Goal: Task Accomplishment & Management: Manage account settings

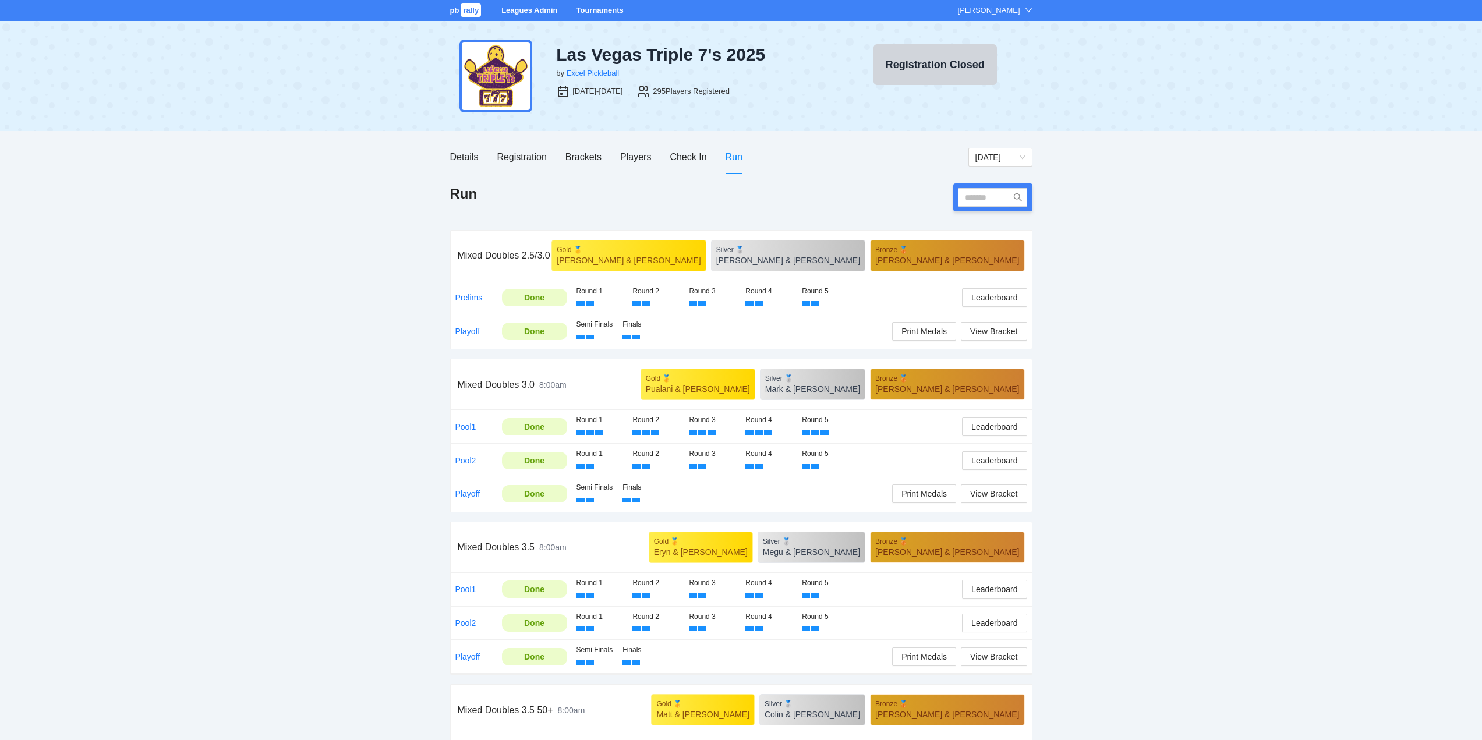
drag, startPoint x: 595, startPoint y: 7, endPoint x: 601, endPoint y: 15, distance: 9.9
click at [595, 7] on link "Tournaments" at bounding box center [599, 10] width 47 height 9
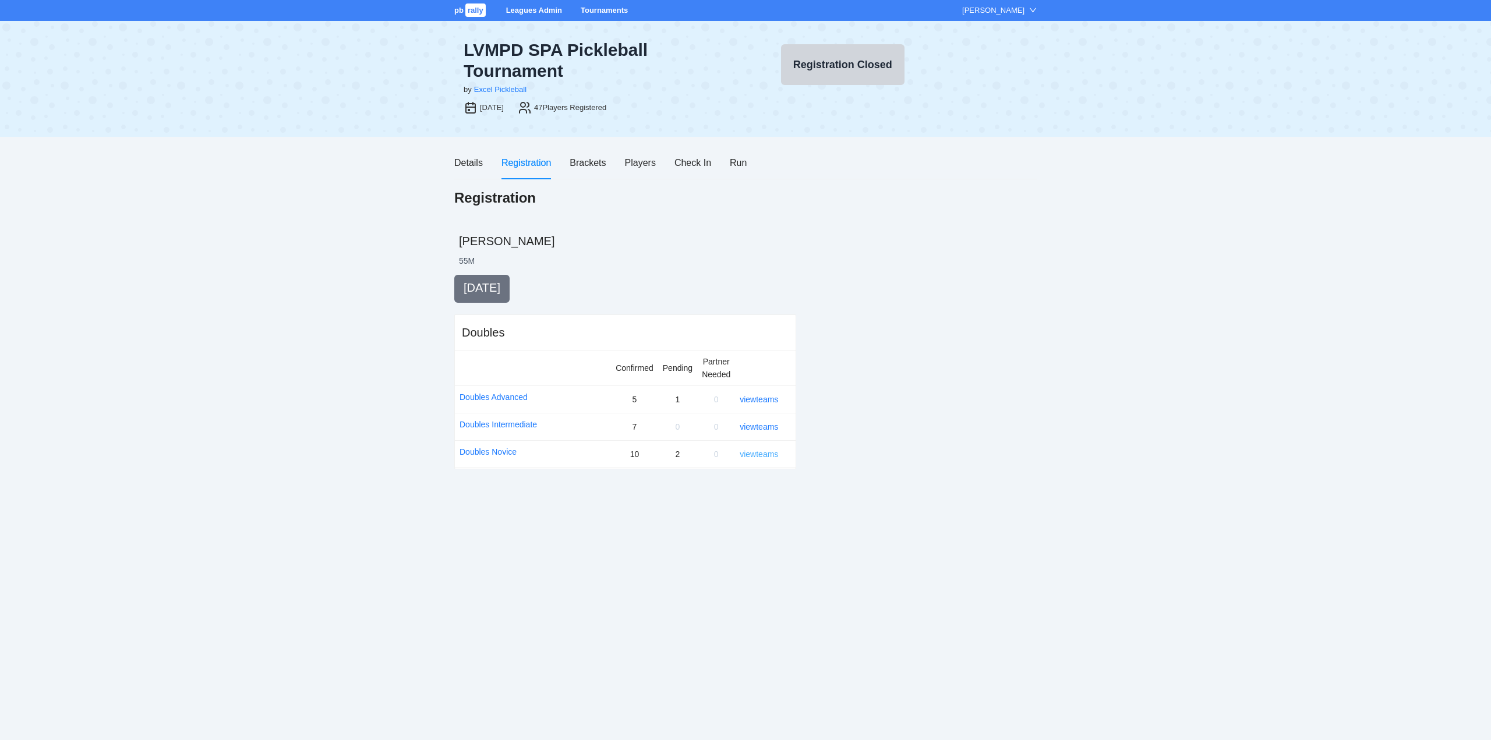
click at [755, 452] on link "view teams" at bounding box center [759, 454] width 38 height 9
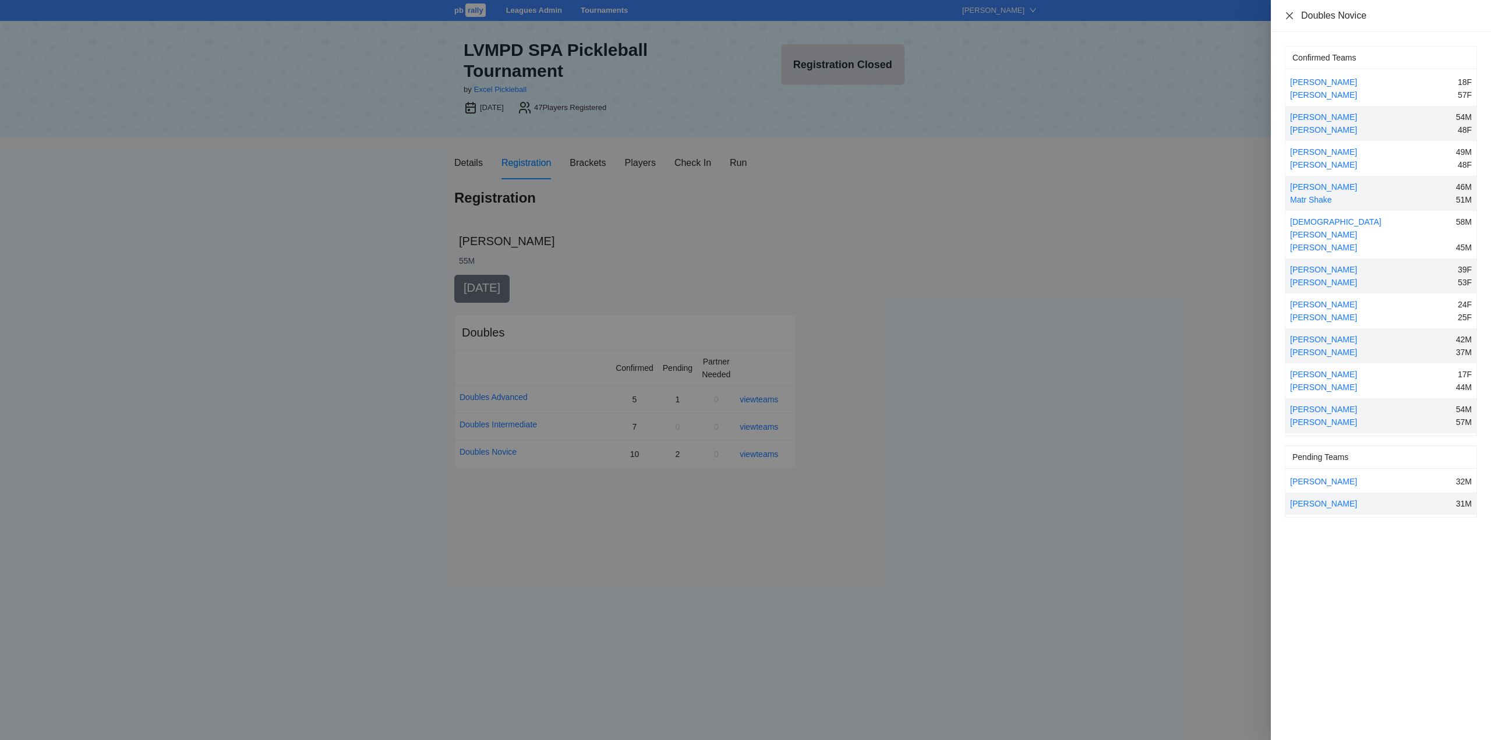
click at [1286, 13] on icon "close" at bounding box center [1289, 15] width 9 height 9
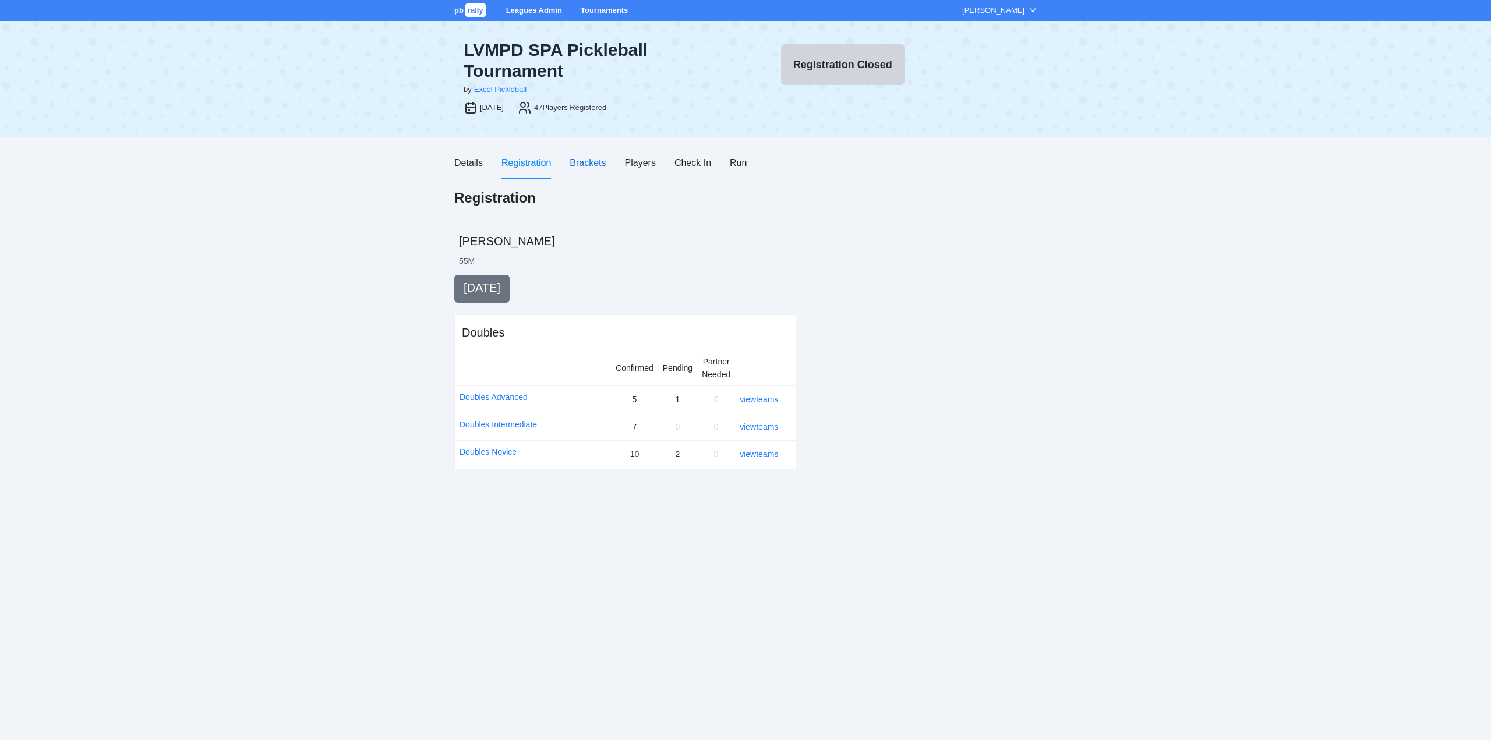
click at [578, 164] on div "Brackets" at bounding box center [587, 162] width 36 height 15
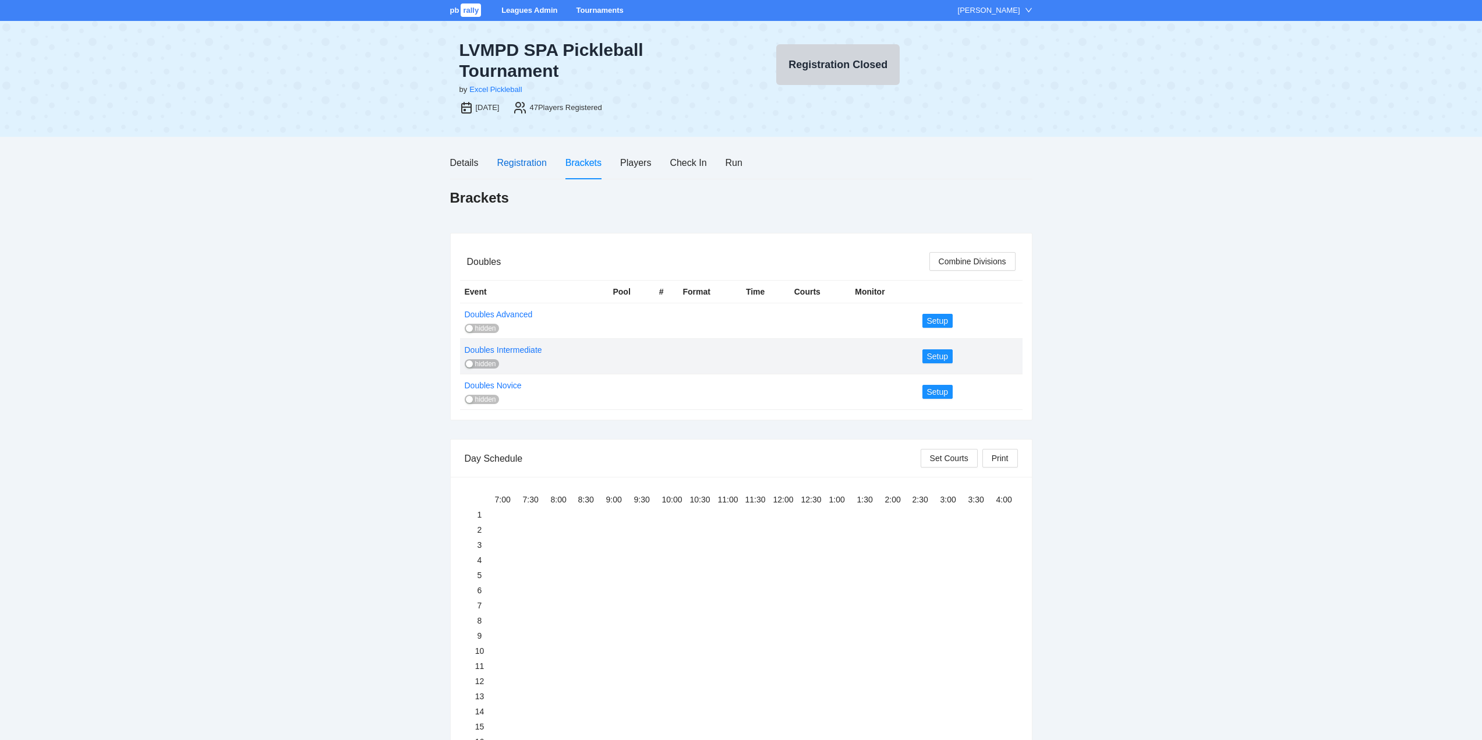
click at [513, 160] on div "Registration" at bounding box center [521, 162] width 49 height 15
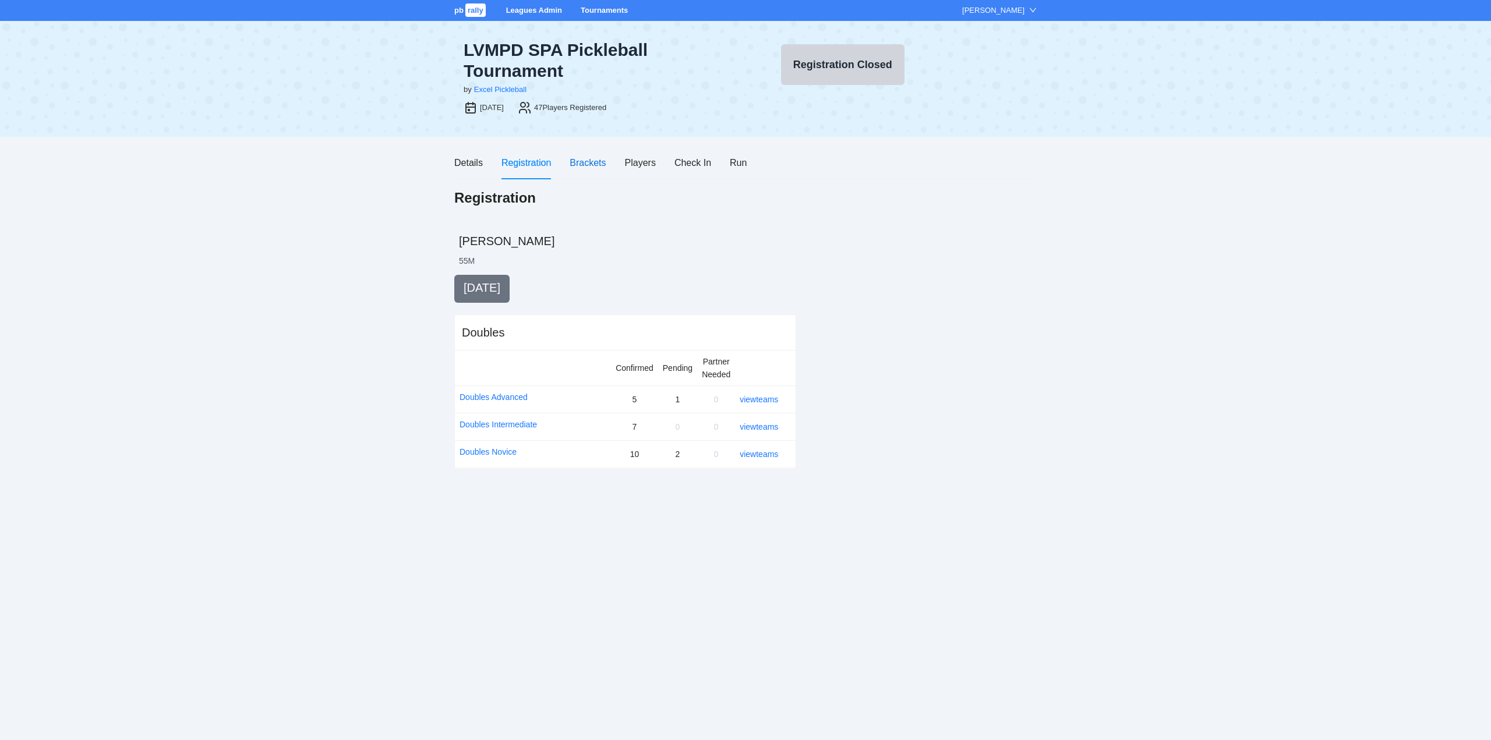
click at [586, 161] on div "Brackets" at bounding box center [587, 162] width 36 height 15
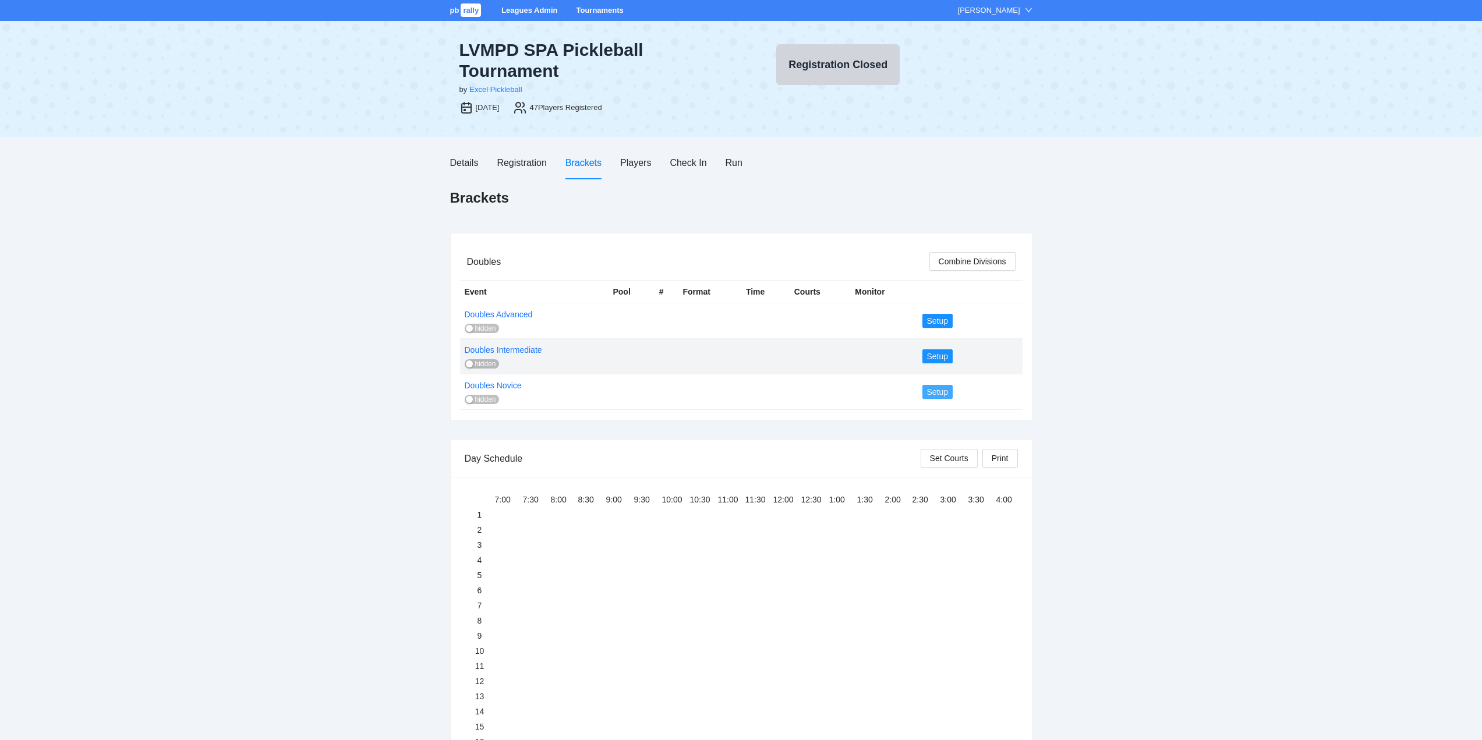
click at [930, 390] on span "Setup" at bounding box center [938, 391] width 22 height 13
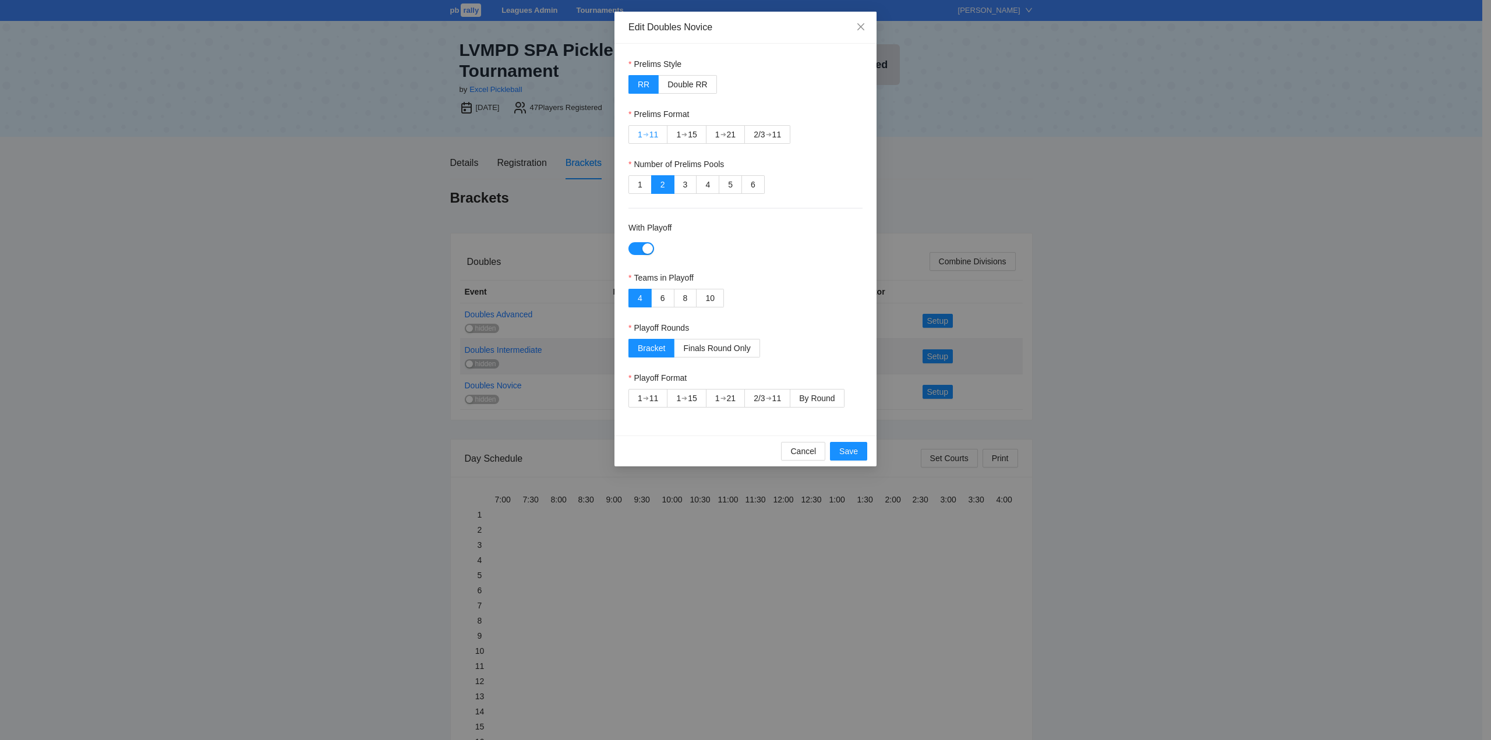
click at [643, 130] on div "➔" at bounding box center [646, 134] width 6 height 9
click at [820, 395] on span "By Round" at bounding box center [817, 398] width 36 height 9
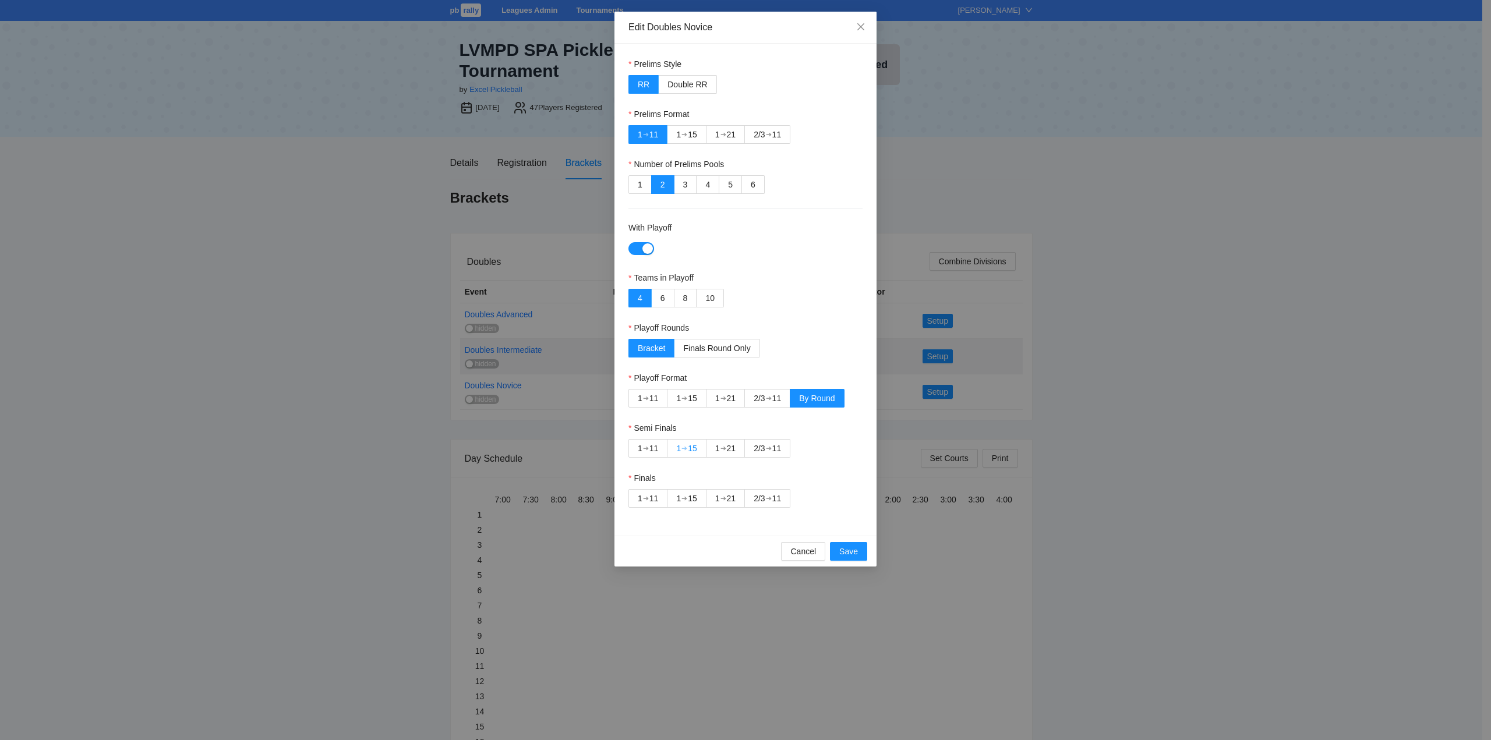
click at [685, 445] on div "➔" at bounding box center [684, 448] width 6 height 9
click at [761, 498] on div "2/3" at bounding box center [758, 498] width 11 height 17
click at [795, 550] on span "Cancel" at bounding box center [803, 551] width 26 height 13
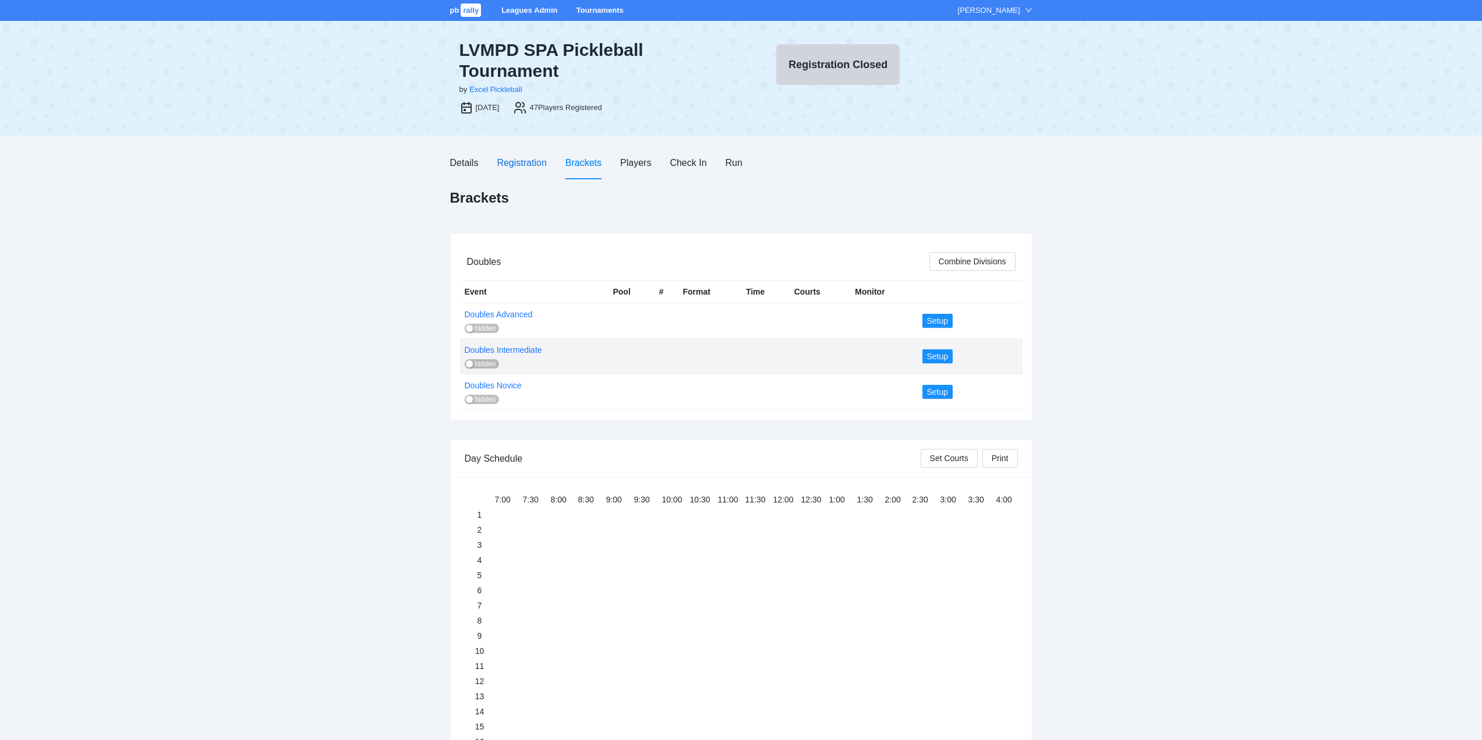
click at [514, 161] on div "Registration" at bounding box center [521, 162] width 49 height 15
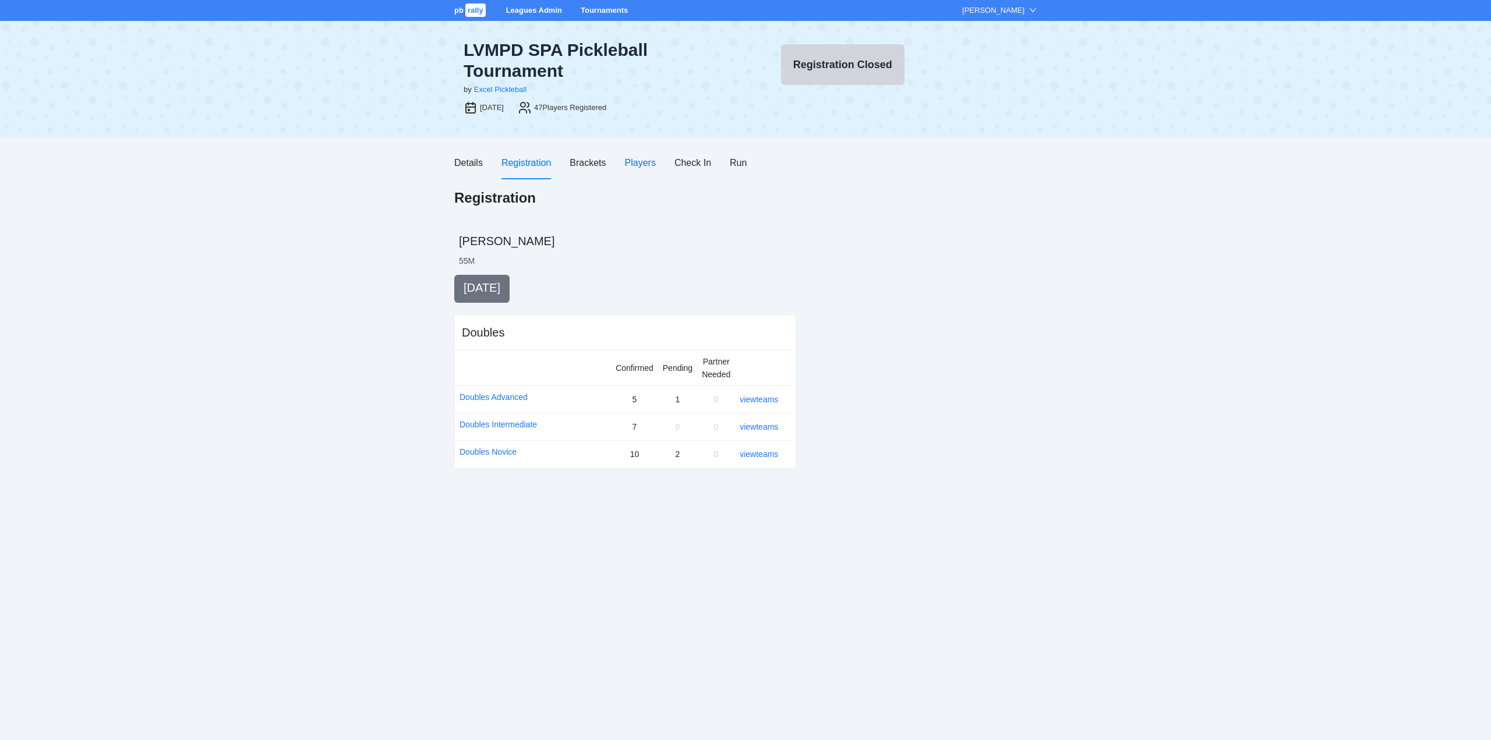
click at [636, 162] on div "Players" at bounding box center [640, 162] width 31 height 15
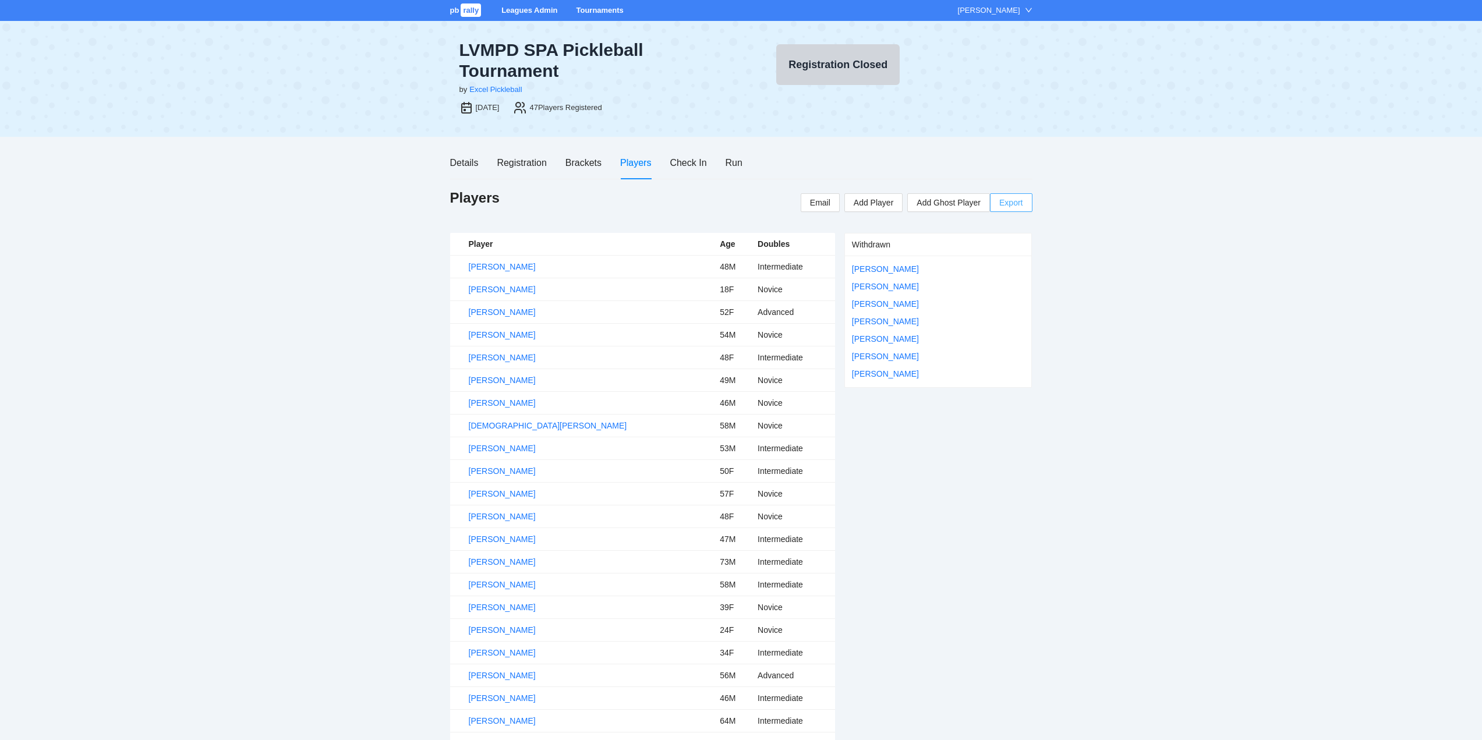
click at [1010, 203] on span "Export" at bounding box center [1010, 202] width 23 height 17
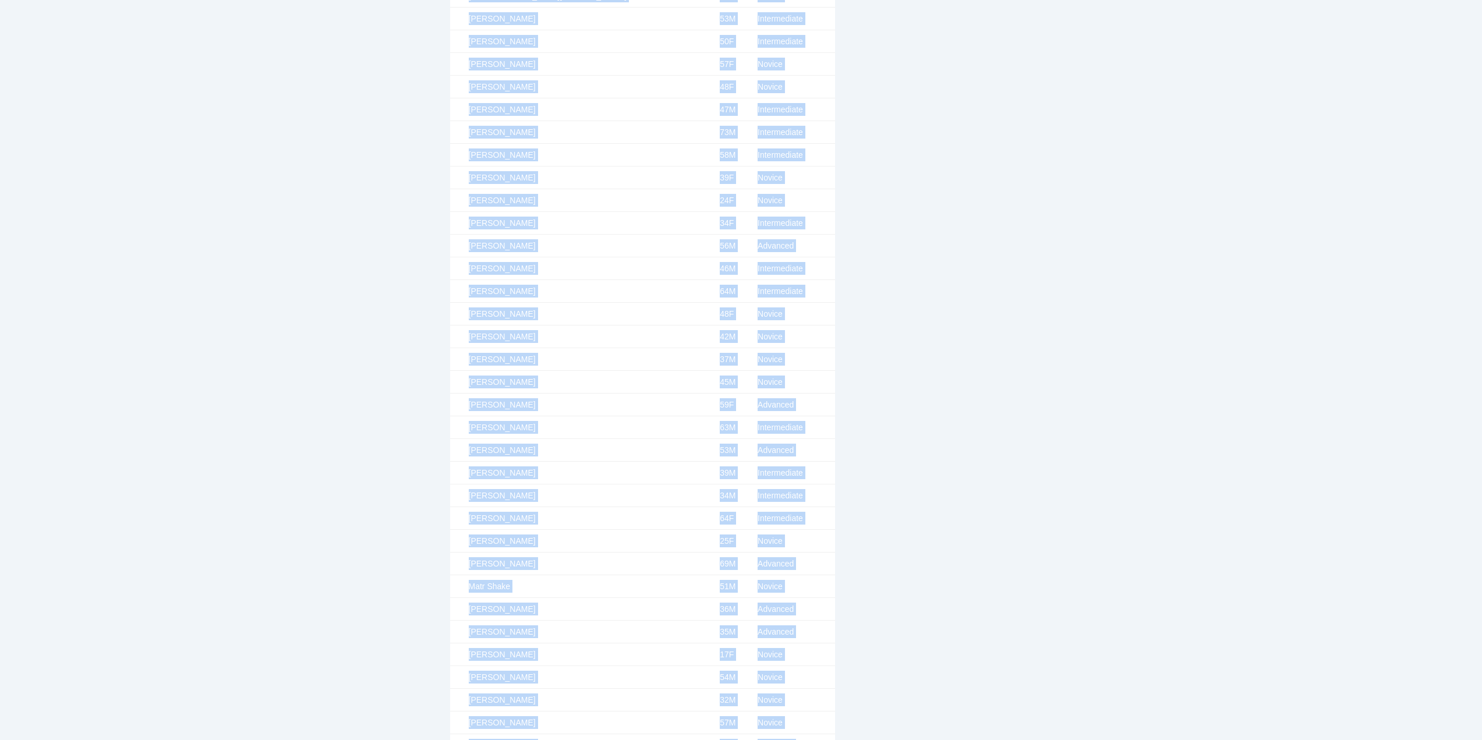
scroll to position [583, 0]
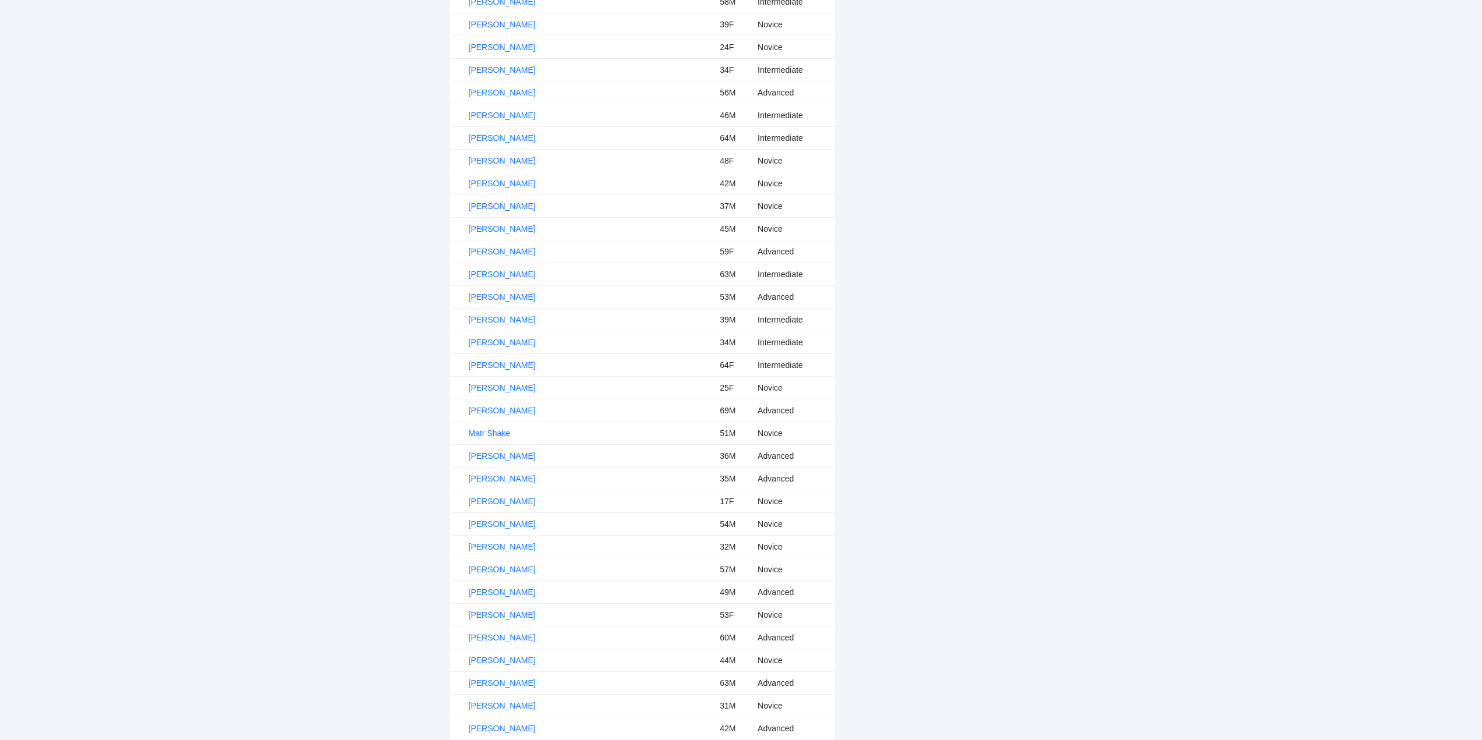
drag, startPoint x: 472, startPoint y: 244, endPoint x: 739, endPoint y: 761, distance: 581.8
copy tbody
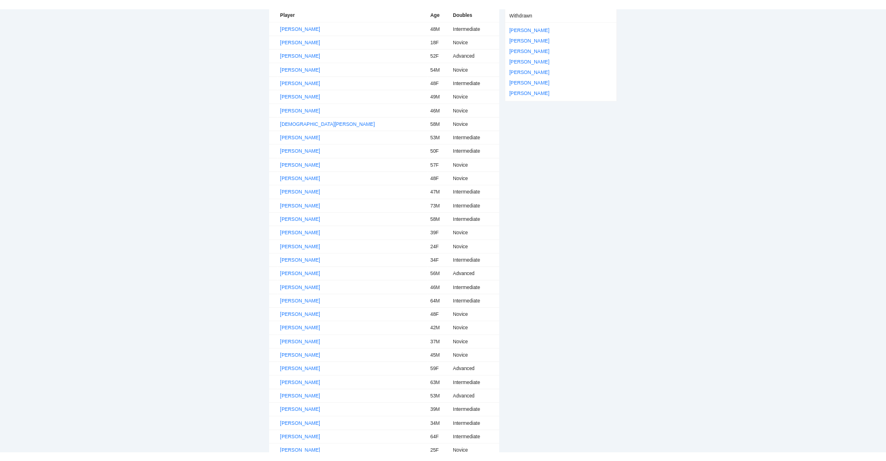
scroll to position [0, 0]
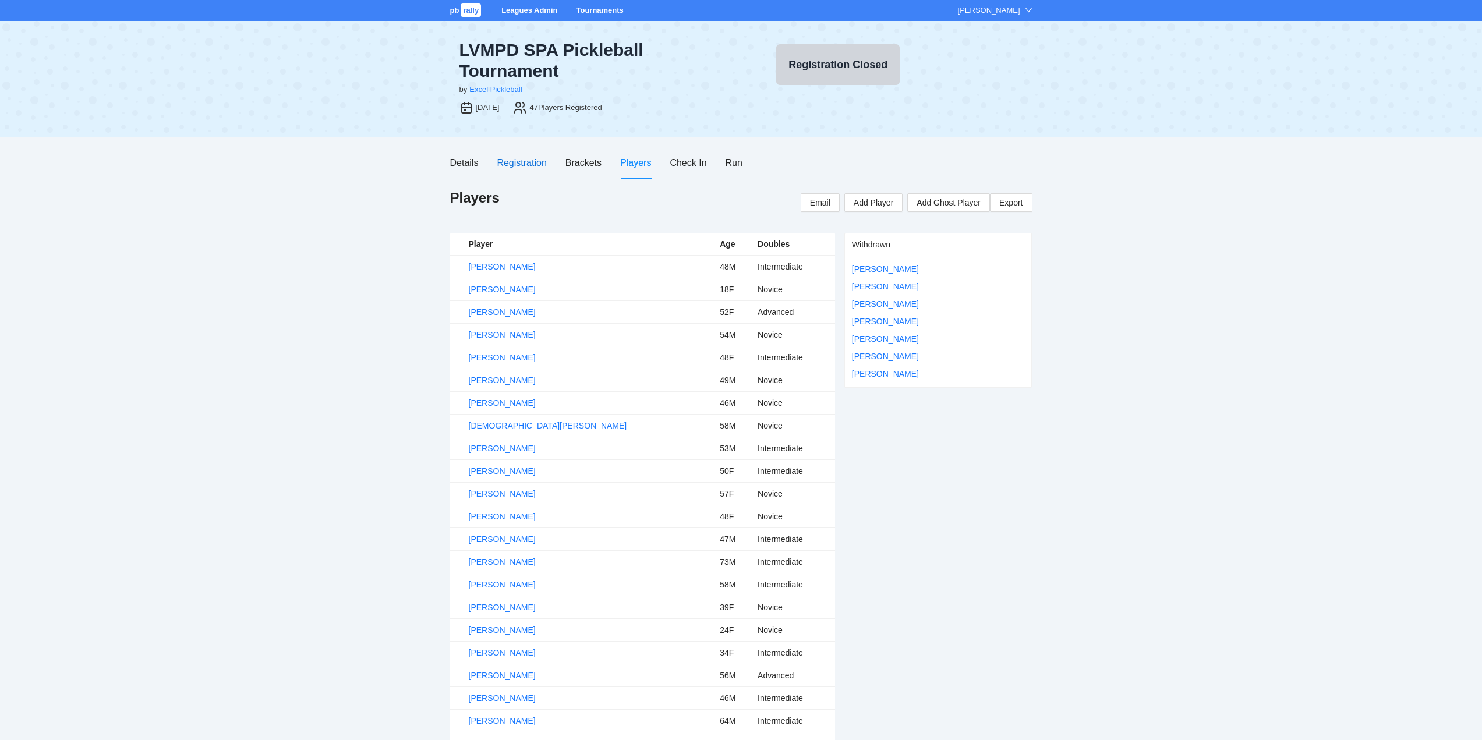
click at [523, 162] on div "Registration" at bounding box center [521, 162] width 49 height 15
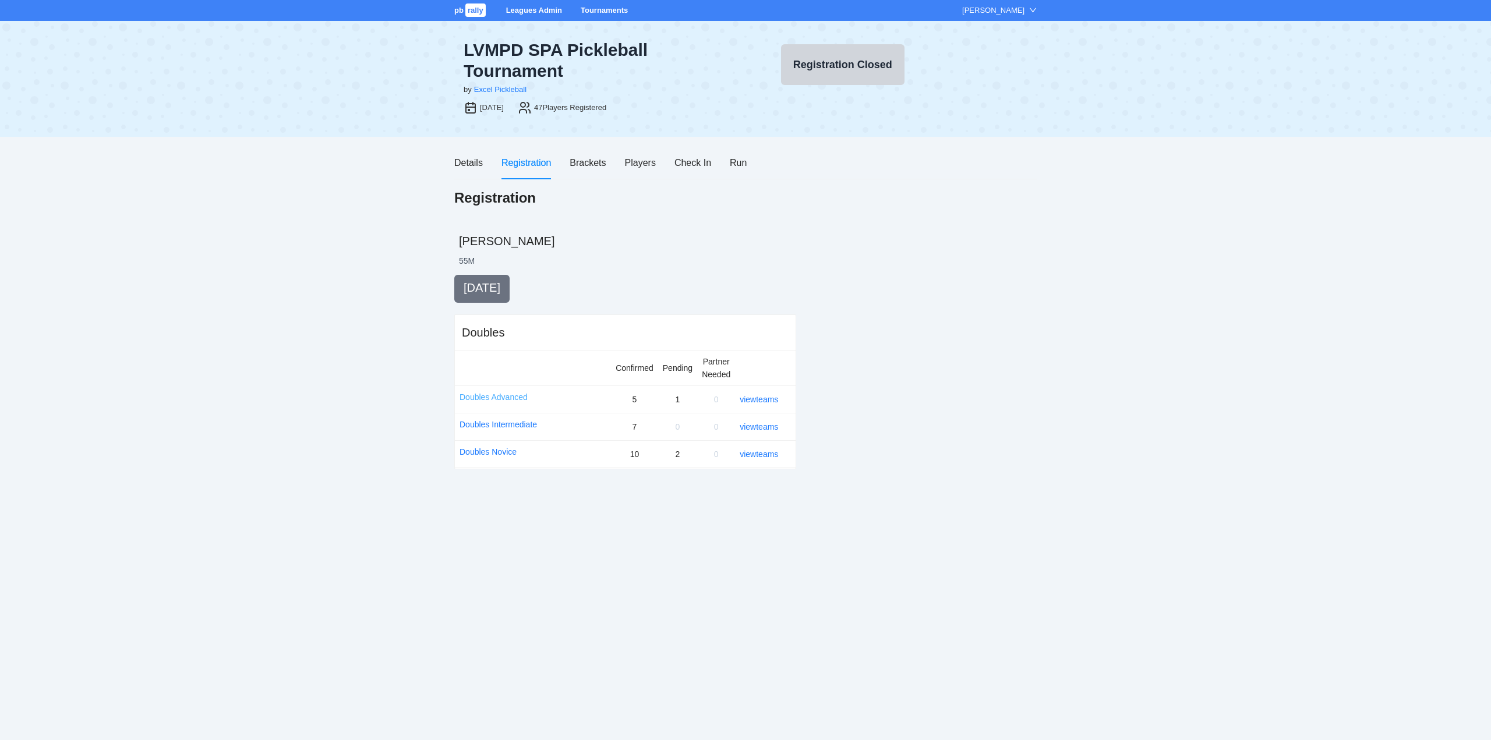
click at [497, 398] on link "Doubles Advanced" at bounding box center [493, 397] width 68 height 13
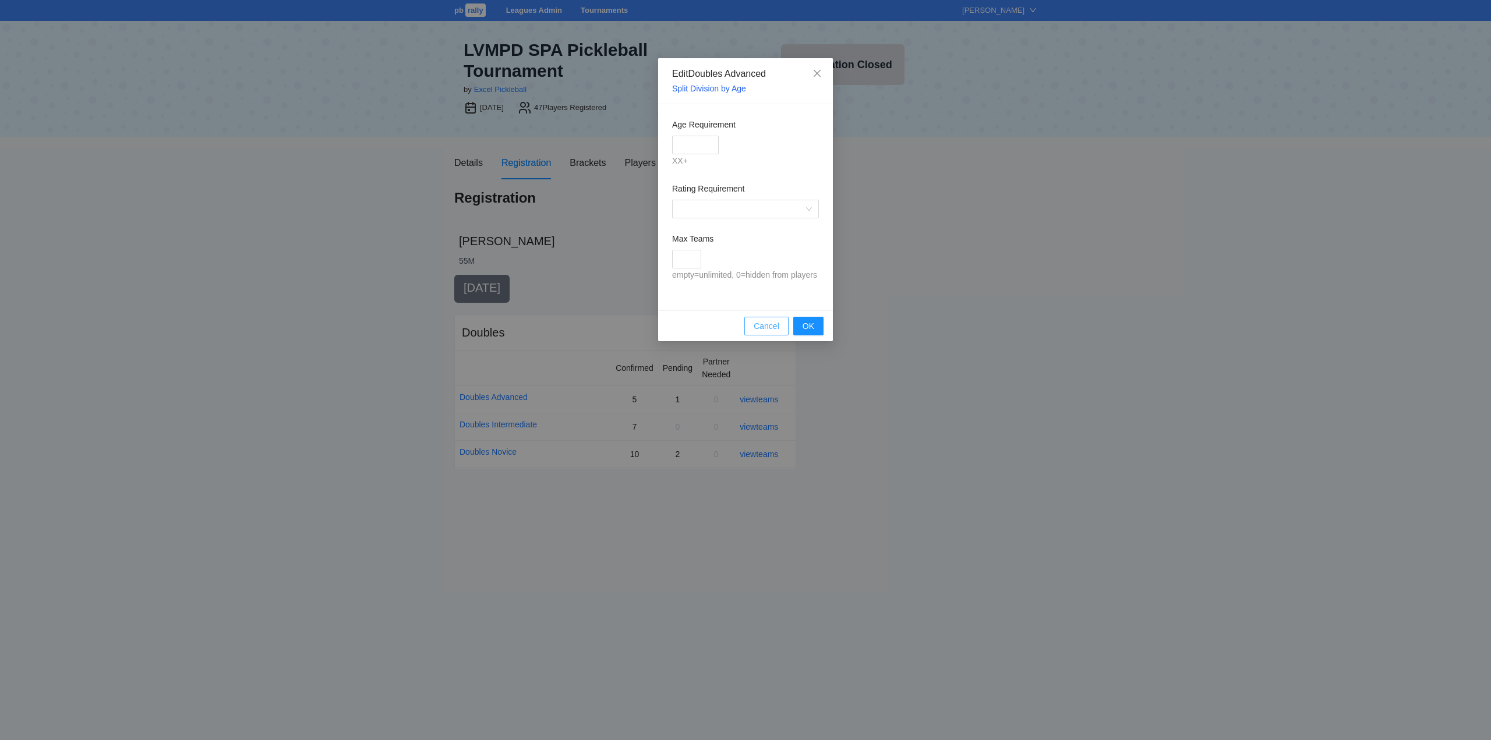
click at [769, 324] on span "Cancel" at bounding box center [766, 326] width 26 height 13
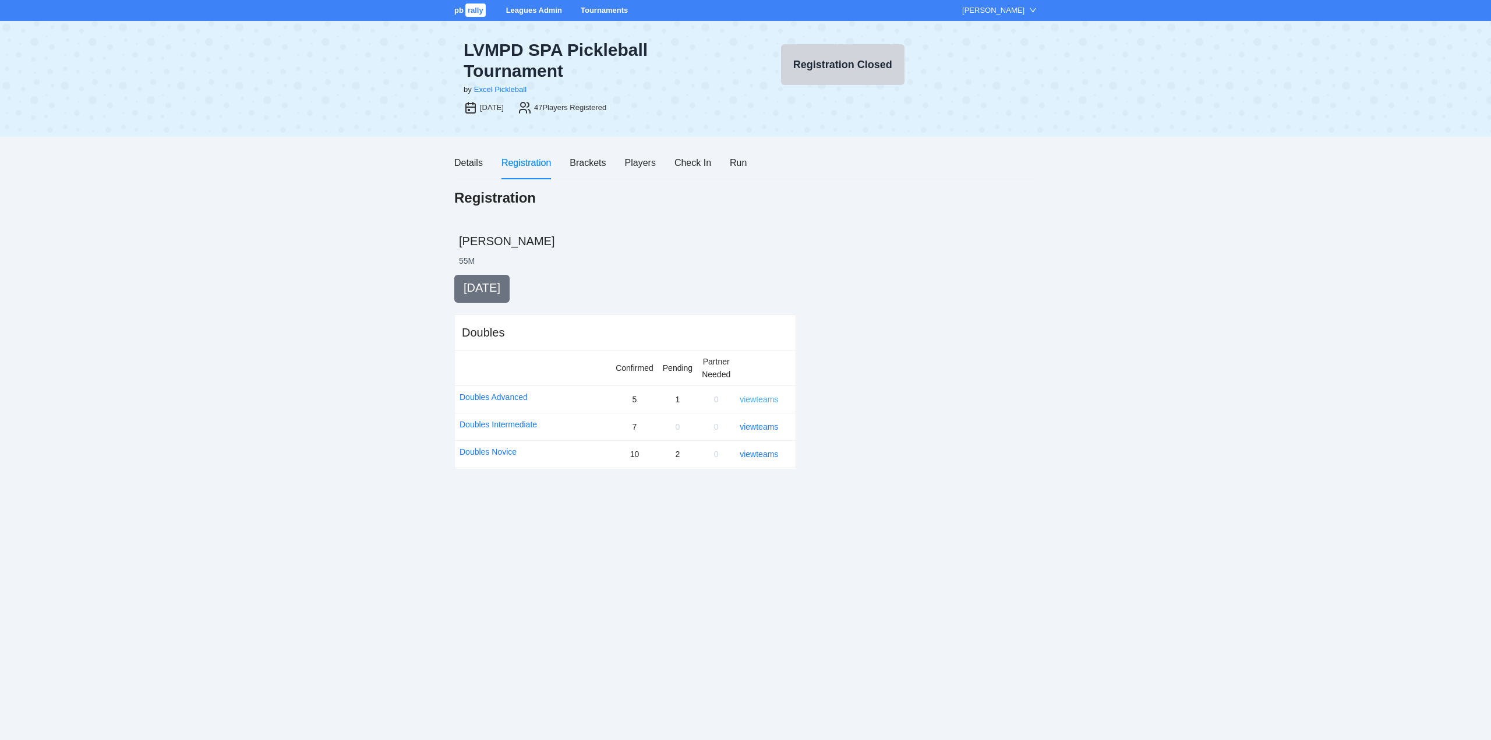
click at [755, 396] on link "view teams" at bounding box center [759, 399] width 38 height 9
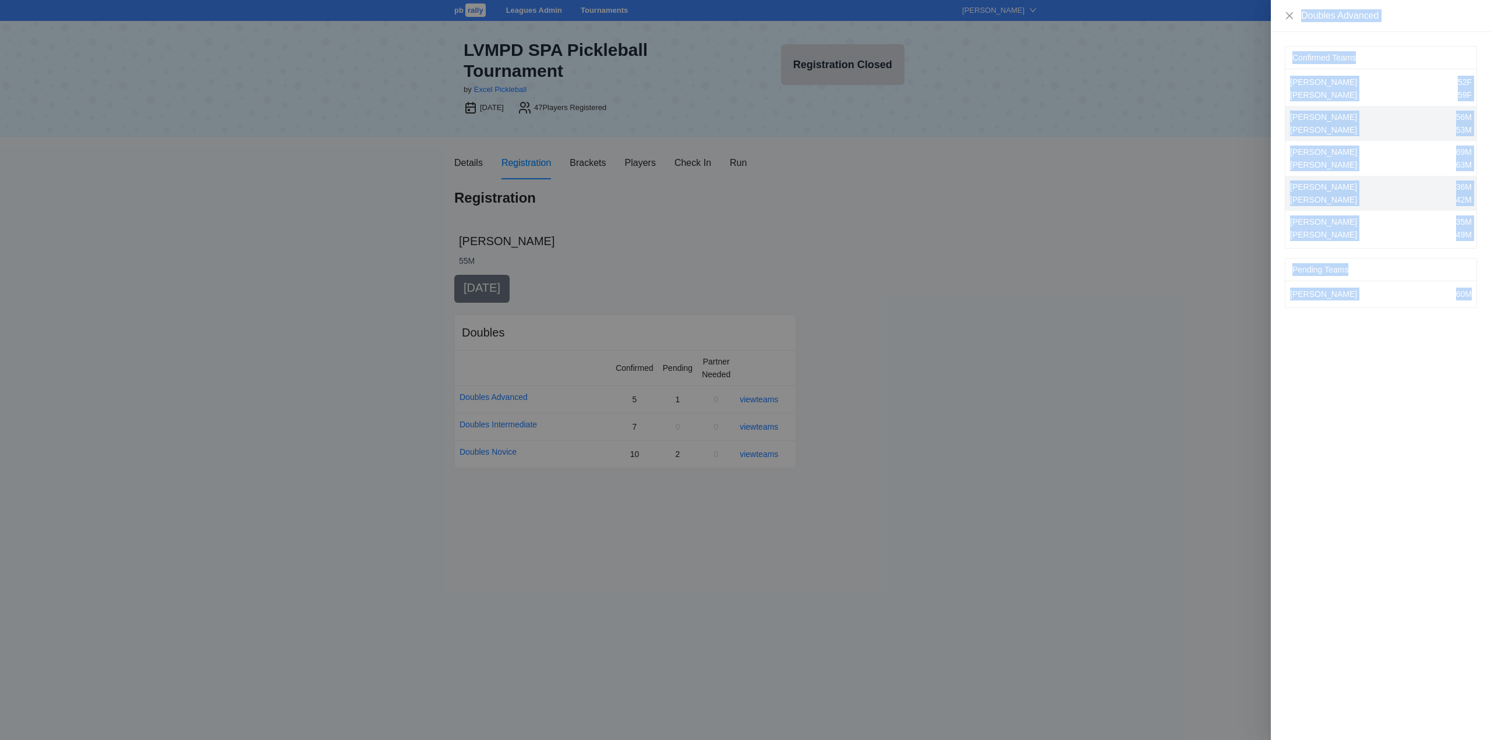
drag, startPoint x: 1284, startPoint y: 11, endPoint x: 1477, endPoint y: 300, distance: 347.7
click at [1477, 300] on div "Doubles Advanced Confirmed Teams Bodhyupa Kahn 52F Jeanne Minor 59F George Saab…" at bounding box center [1381, 370] width 220 height 740
copy div "Doubles Advanced Confirmed Teams Bodhyupa Kahn 52F Jeanne Minor 59F George Saab…"
click at [1409, 123] on div "George Saab 56M John Faulis 53M" at bounding box center [1380, 123] width 191 height 35
click at [1287, 12] on icon "close" at bounding box center [1289, 15] width 9 height 9
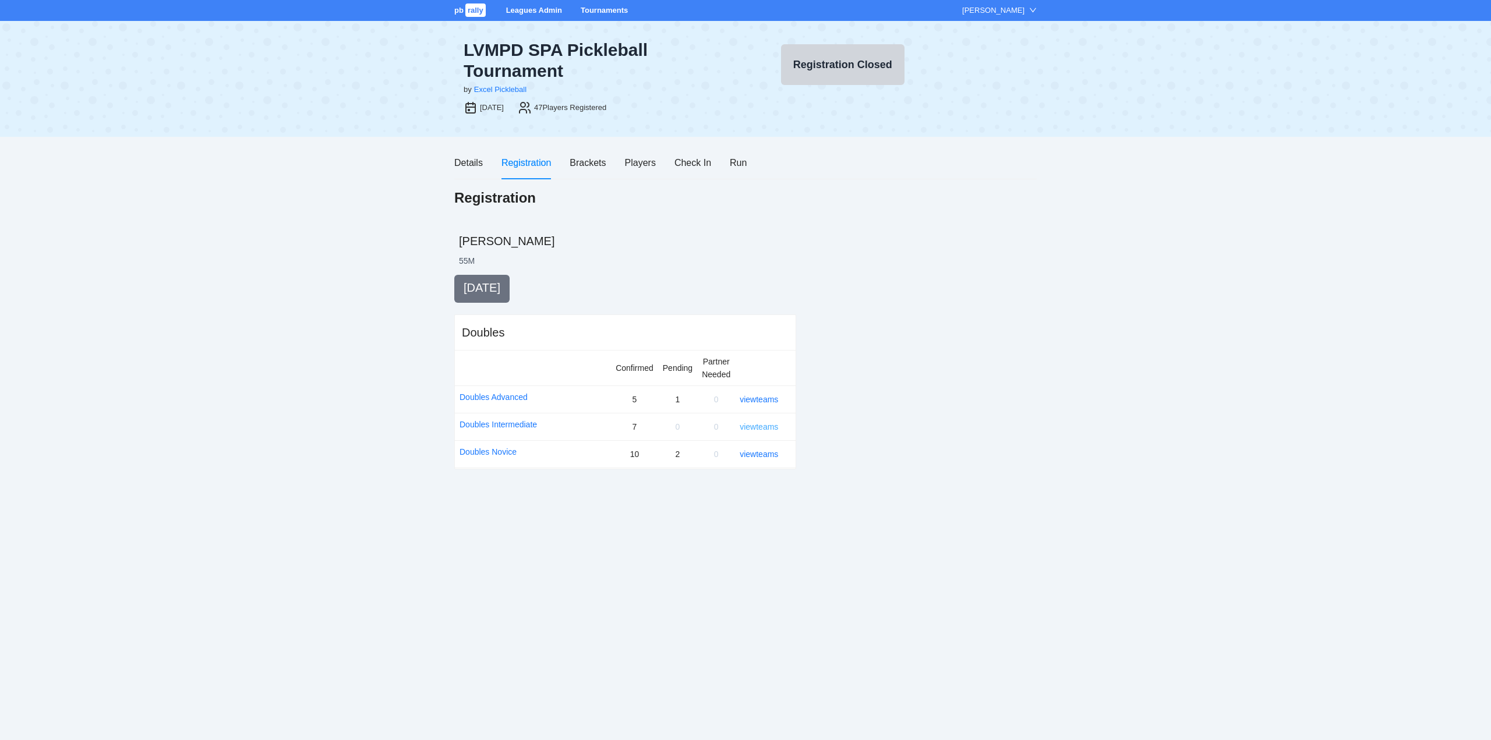
click at [761, 424] on link "view teams" at bounding box center [759, 426] width 38 height 9
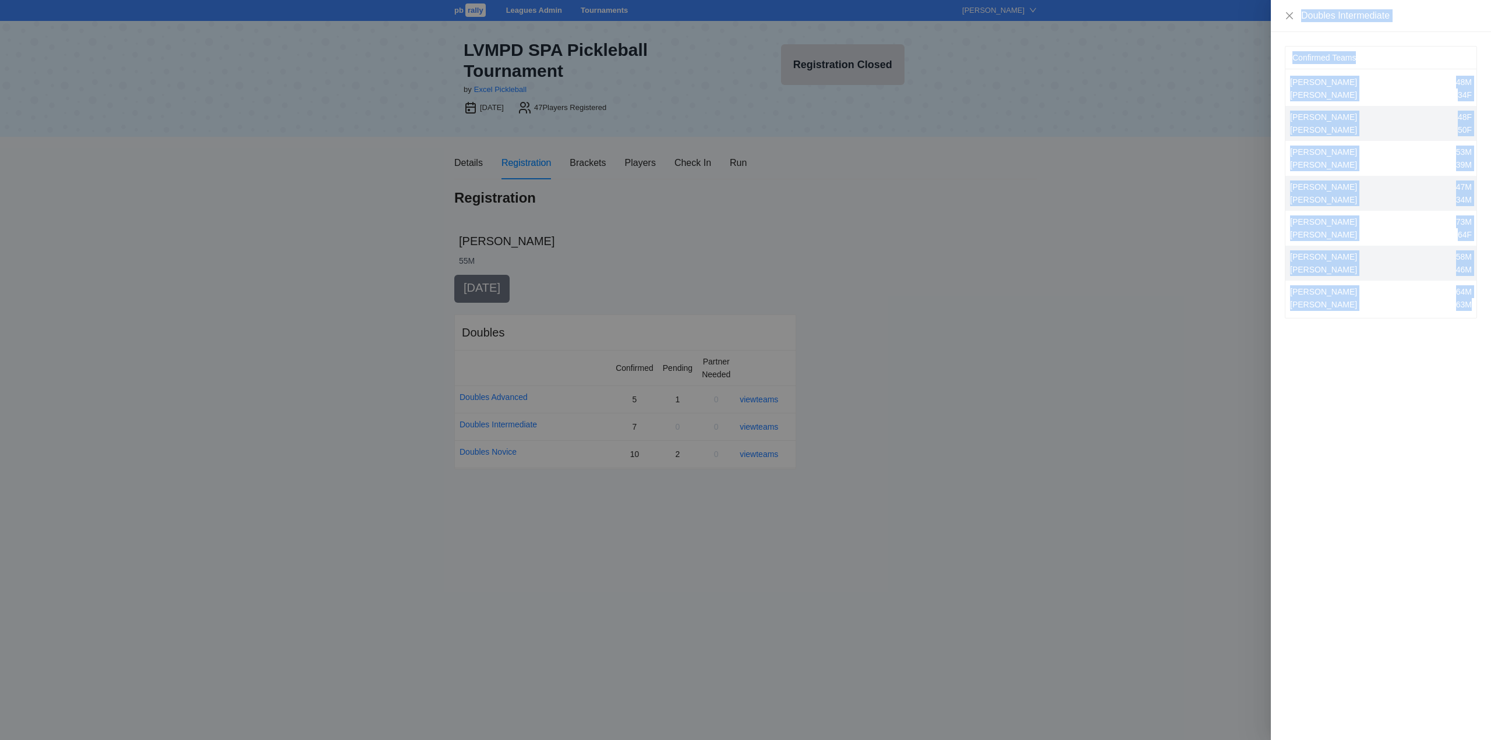
drag, startPoint x: 1298, startPoint y: 9, endPoint x: 1484, endPoint y: 317, distance: 359.7
click at [1484, 317] on div "Doubles Intermediate Confirmed Teams Anthony J Brumaghin 48M Genica Gelson 34F …" at bounding box center [1381, 370] width 220 height 740
copy div "Doubles Intermediate Confirmed Teams Anthony J Brumaghin 48M Genica Gelson 34F …"
click at [1287, 13] on icon "close" at bounding box center [1289, 15] width 7 height 7
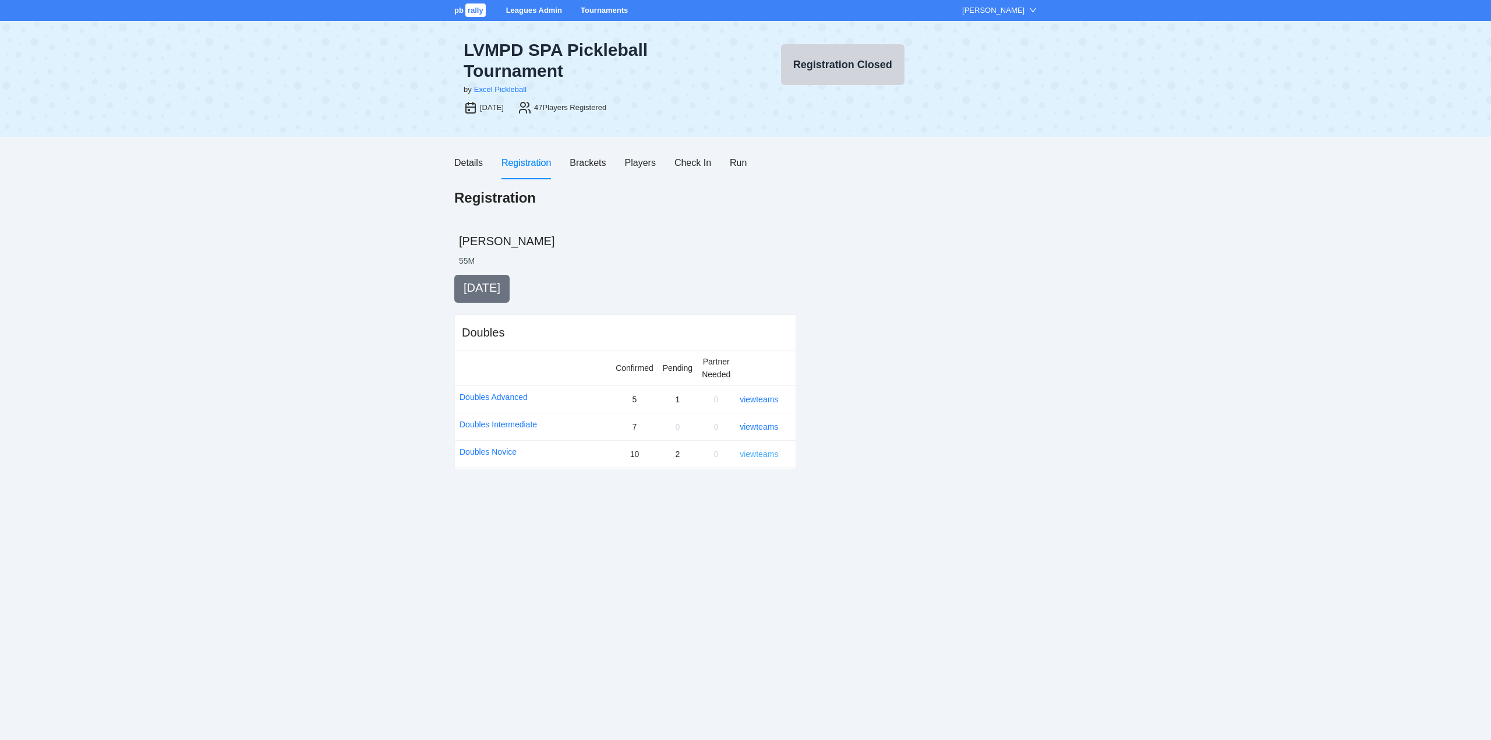
click at [761, 454] on link "view teams" at bounding box center [759, 454] width 38 height 9
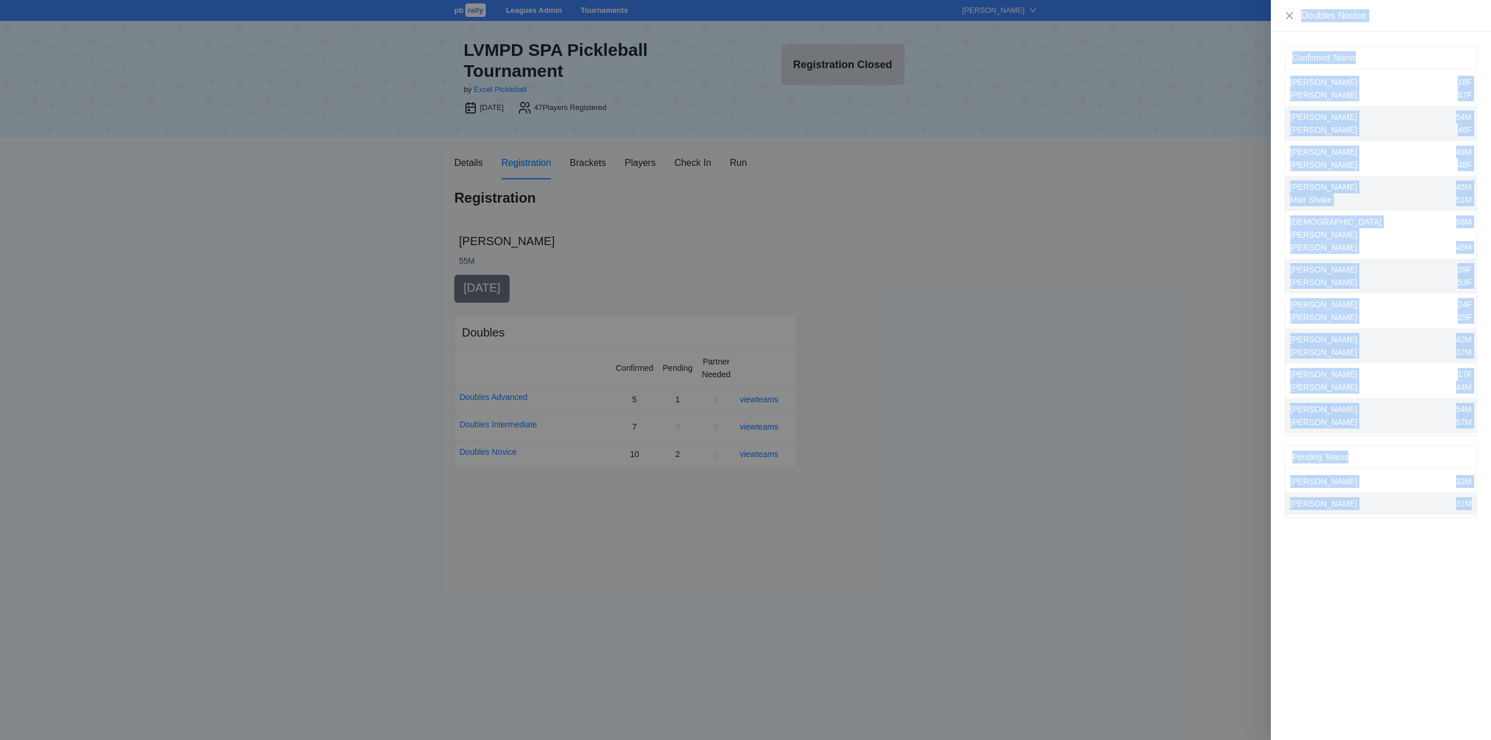
drag, startPoint x: 1300, startPoint y: 11, endPoint x: 1418, endPoint y: 413, distance: 418.8
click at [1478, 501] on div "Doubles Novice Confirmed Teams Arianne Olson 18F Claudia Rowe 57F Brian Hammerb…" at bounding box center [1381, 370] width 220 height 740
copy div "Doubles Novice Confirmed Teams Arianne Olson 18F Claudia Rowe 57F Brian Hammerb…"
click at [1289, 15] on icon "close" at bounding box center [1289, 15] width 7 height 7
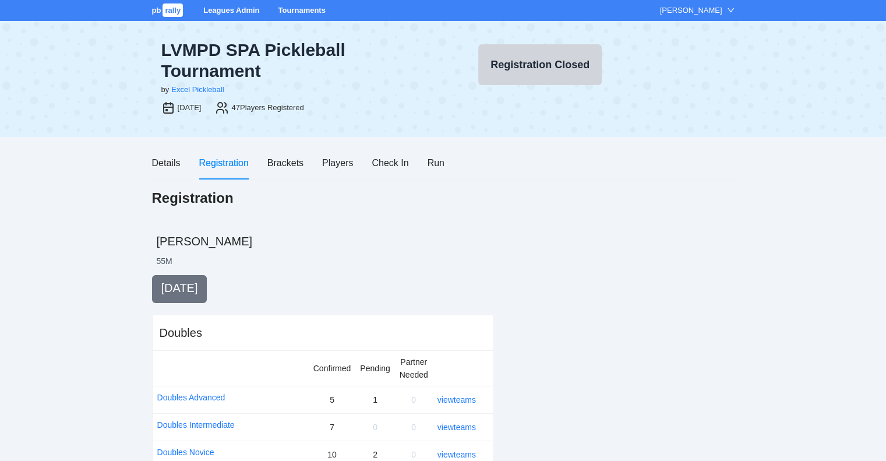
click at [292, 7] on link "Tournaments" at bounding box center [301, 10] width 47 height 9
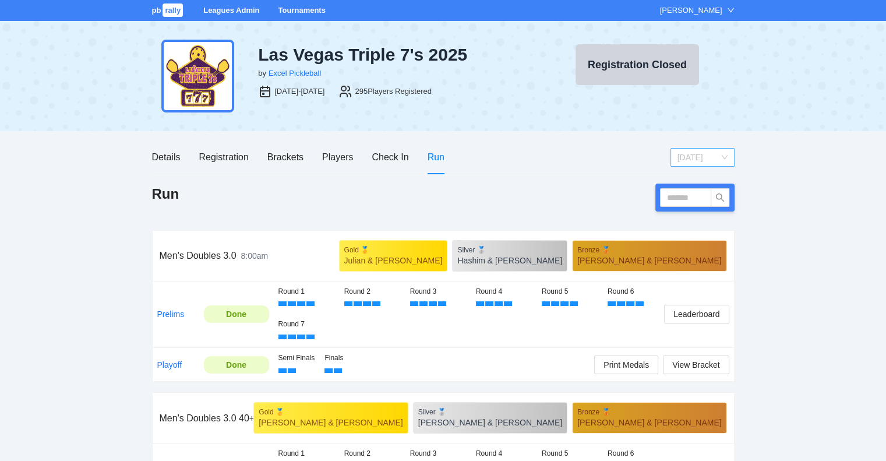
click at [682, 154] on span "[DATE]" at bounding box center [702, 156] width 50 height 17
click at [688, 197] on div "Saturday" at bounding box center [702, 198] width 50 height 13
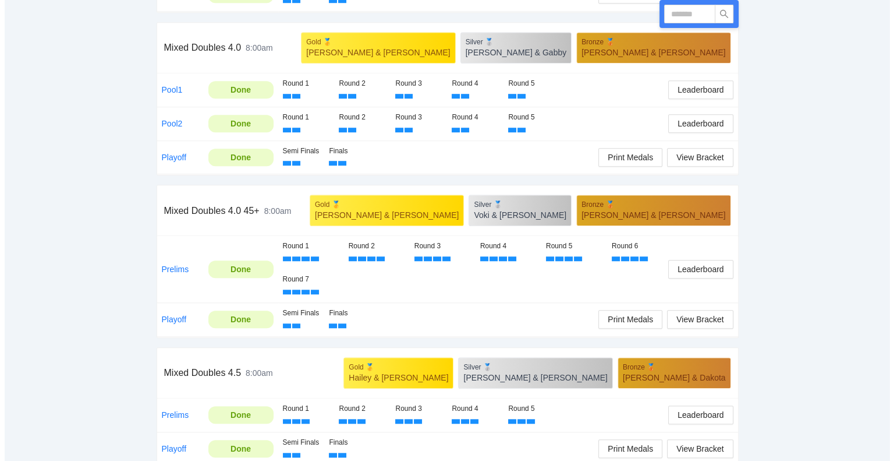
scroll to position [834, 0]
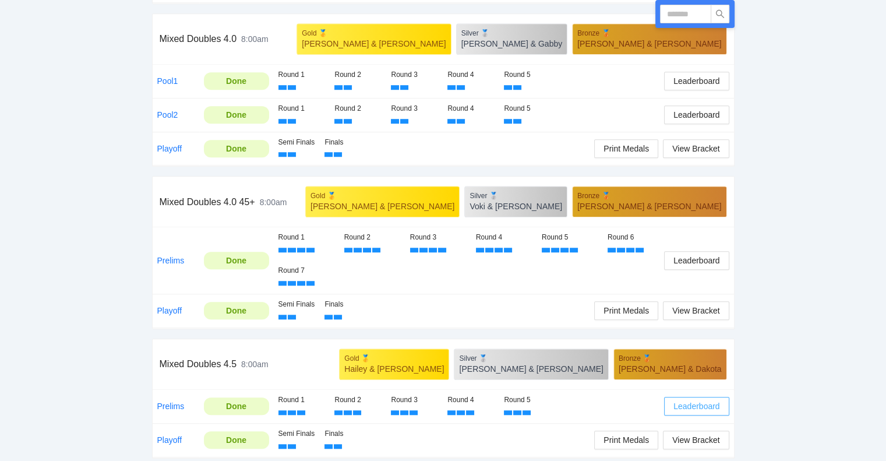
click at [694, 399] on span "Leaderboard" at bounding box center [696, 405] width 46 height 13
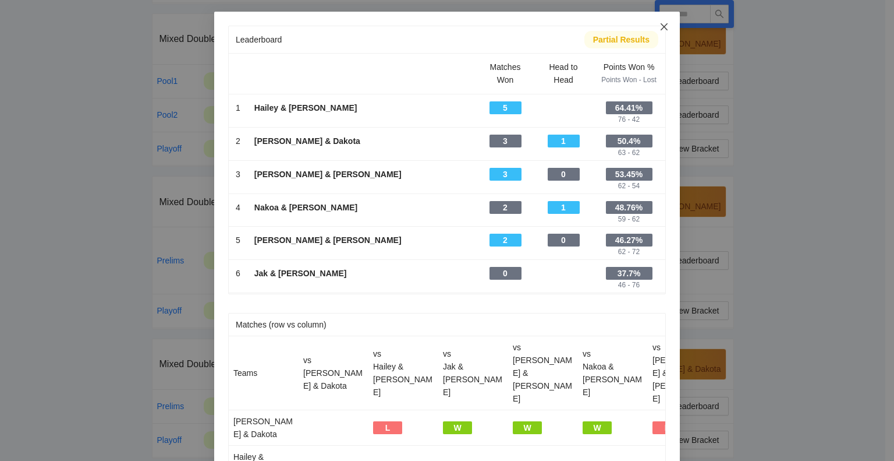
drag, startPoint x: 659, startPoint y: 24, endPoint x: 657, endPoint y: 34, distance: 9.5
click at [660, 24] on icon "close" at bounding box center [664, 26] width 9 height 9
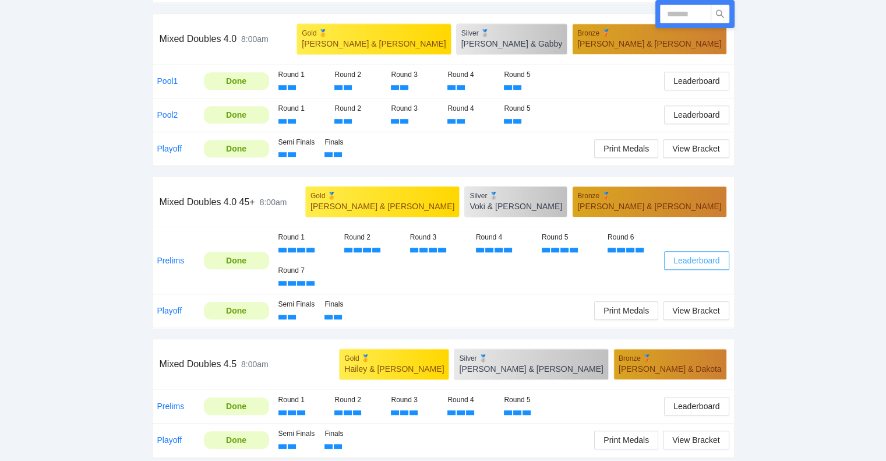
click at [695, 259] on span "Leaderboard" at bounding box center [696, 260] width 46 height 13
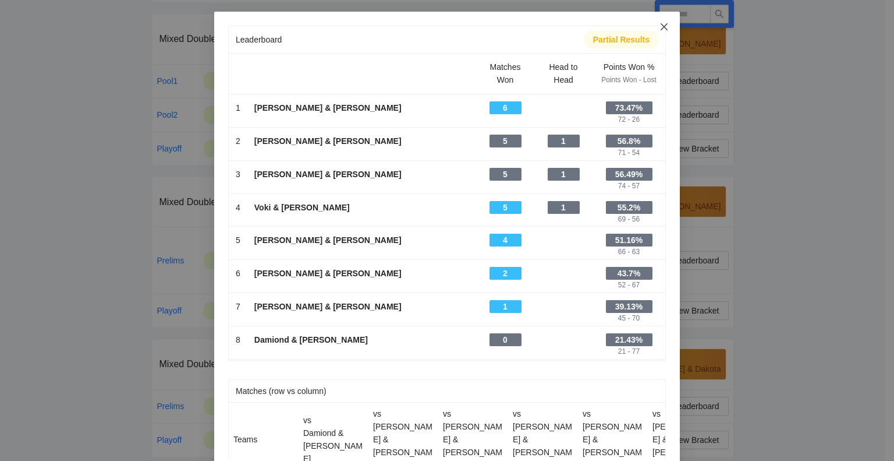
click at [661, 26] on icon "close" at bounding box center [664, 26] width 7 height 7
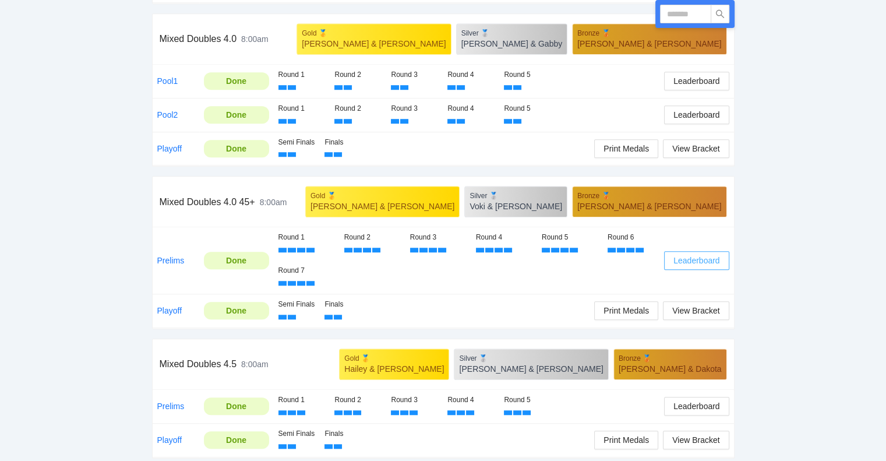
click at [687, 254] on span "Leaderboard" at bounding box center [696, 260] width 46 height 13
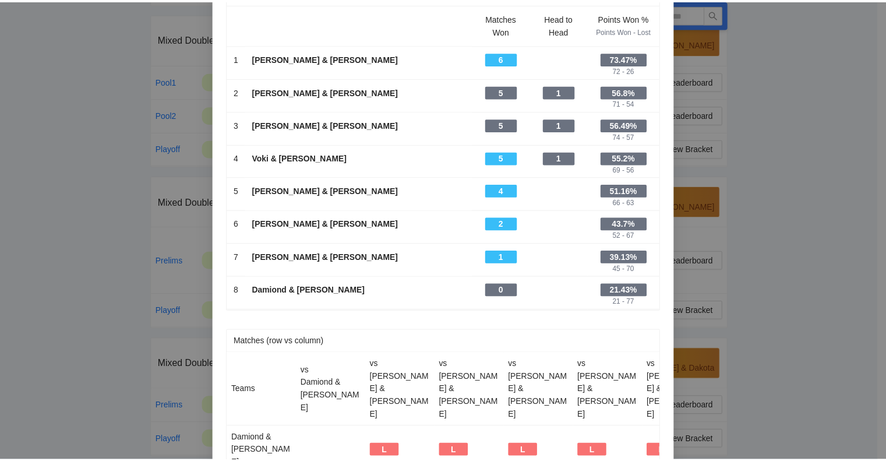
scroll to position [0, 0]
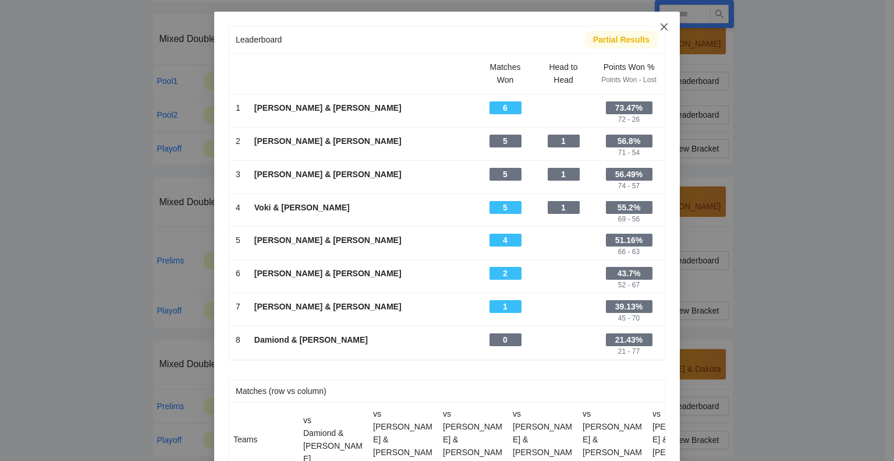
click at [661, 26] on icon "close" at bounding box center [664, 26] width 7 height 7
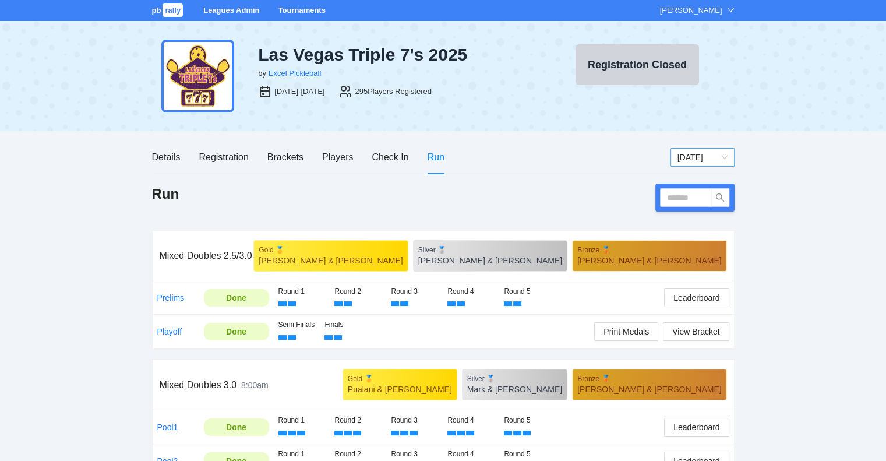
click at [722, 155] on span "Saturday" at bounding box center [702, 156] width 50 height 17
click at [693, 218] on div "Sunday" at bounding box center [702, 217] width 50 height 13
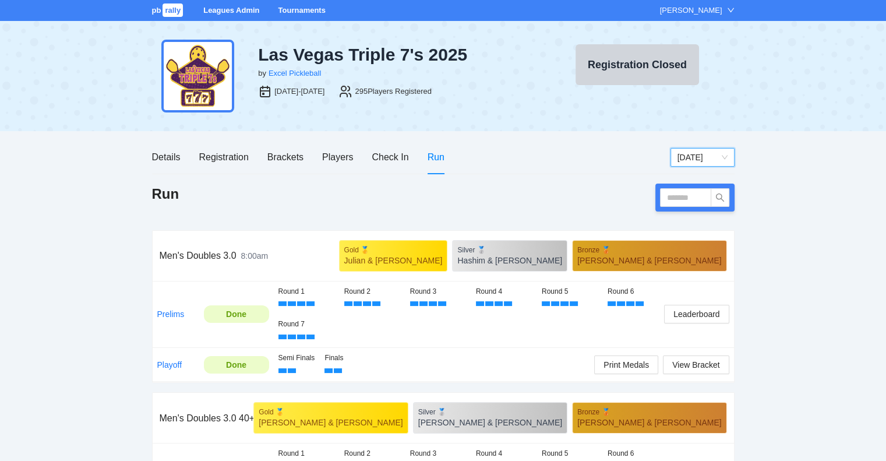
click at [697, 154] on span "Sunday" at bounding box center [702, 156] width 50 height 17
click at [696, 197] on div "Saturday" at bounding box center [702, 198] width 50 height 13
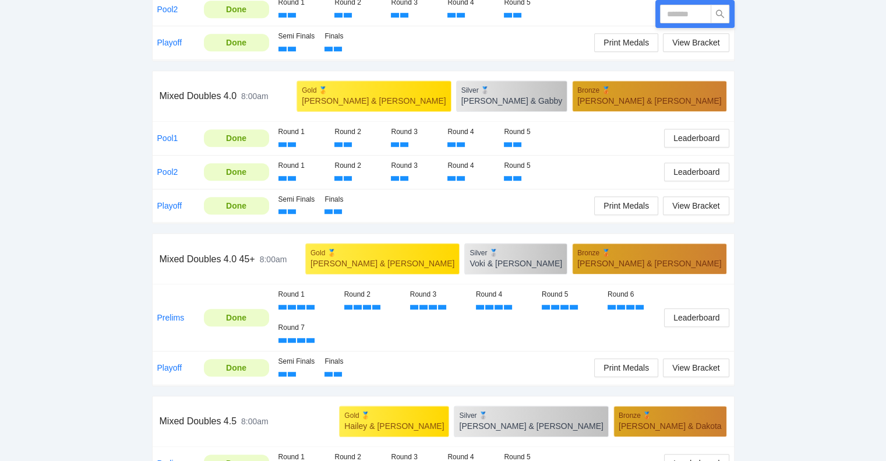
scroll to position [834, 0]
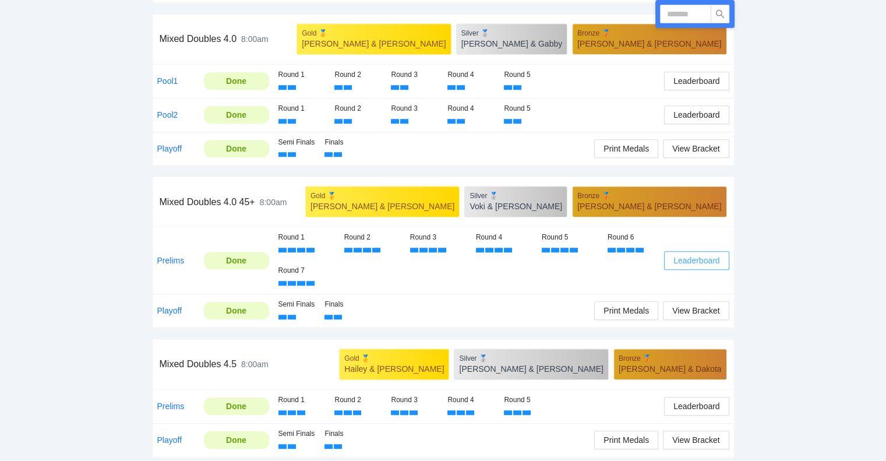
click at [688, 256] on span "Leaderboard" at bounding box center [696, 260] width 46 height 13
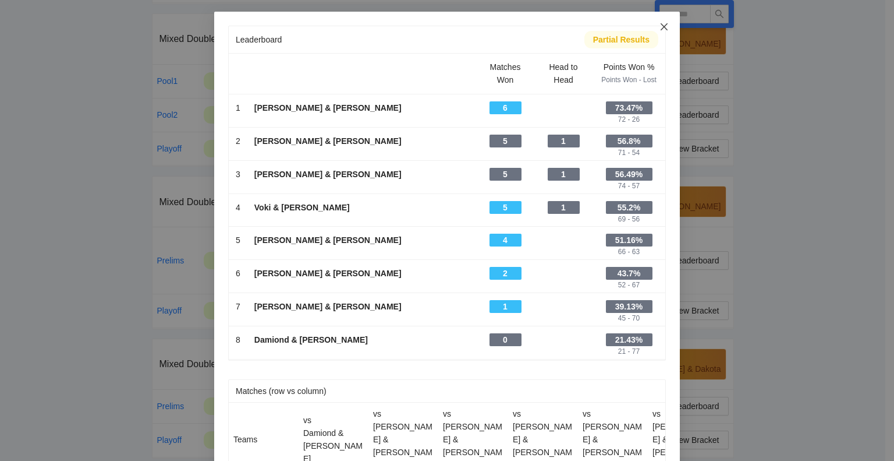
click at [661, 25] on icon "close" at bounding box center [664, 26] width 9 height 9
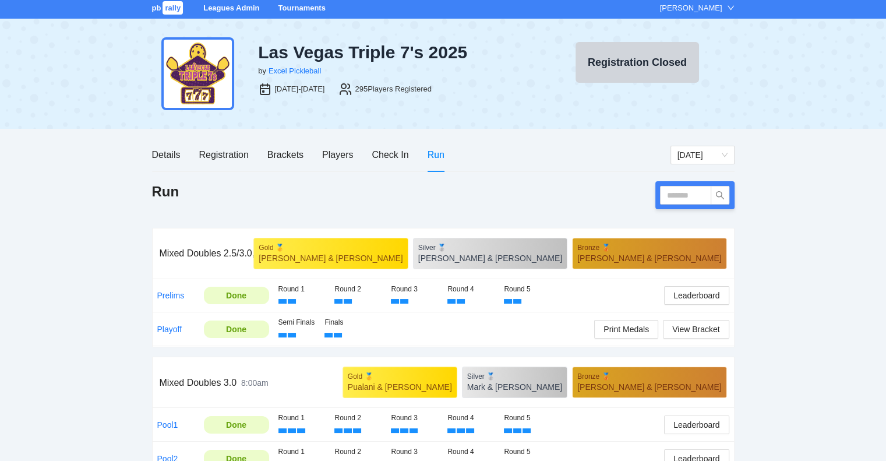
scroll to position [0, 0]
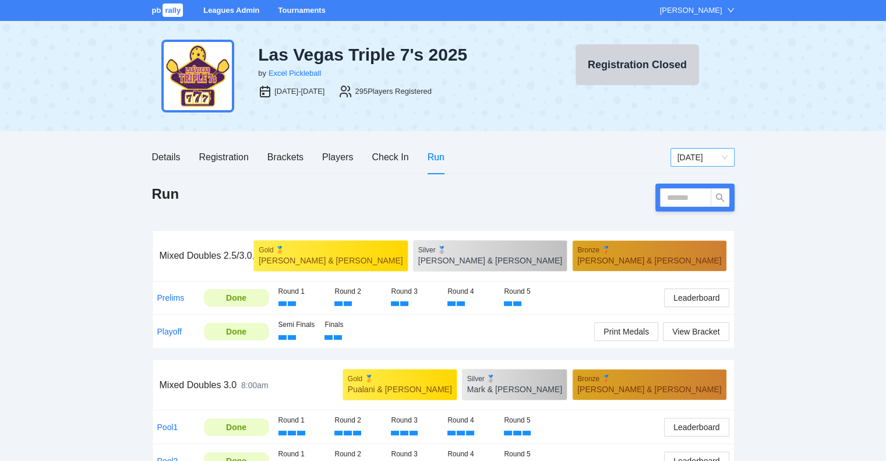
click at [722, 155] on span "Saturday" at bounding box center [702, 156] width 50 height 17
click at [691, 216] on div "Sunday" at bounding box center [702, 217] width 50 height 13
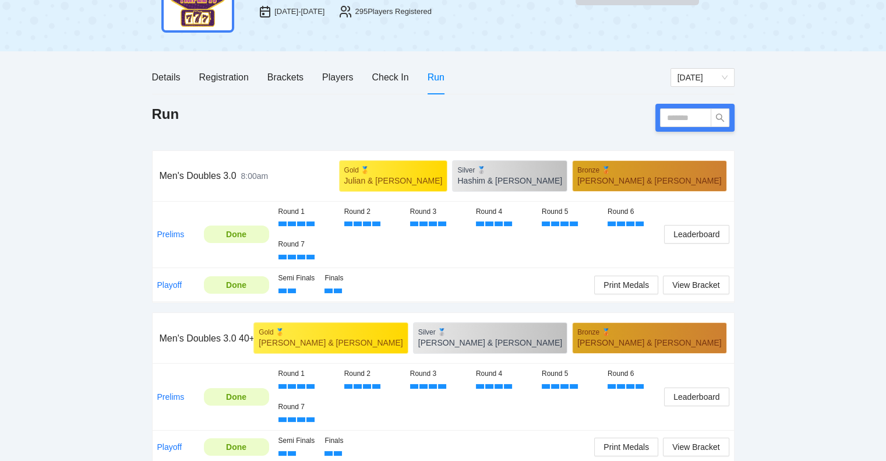
scroll to position [116, 0]
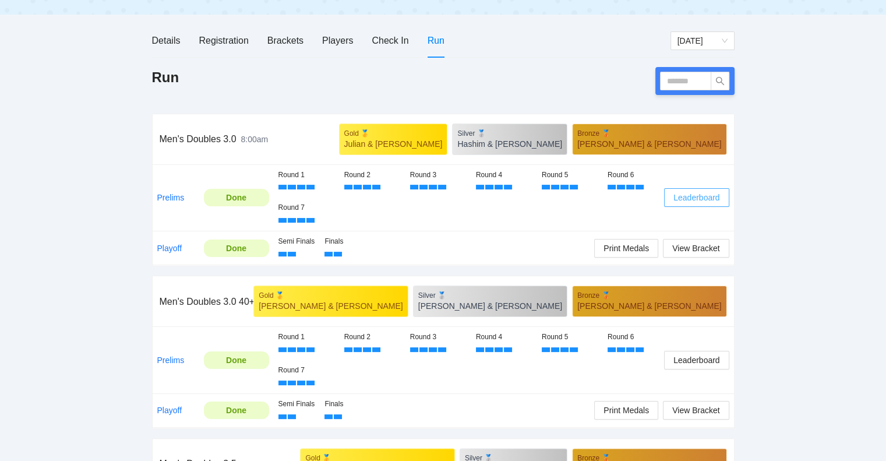
click at [692, 198] on span "Leaderboard" at bounding box center [696, 197] width 46 height 13
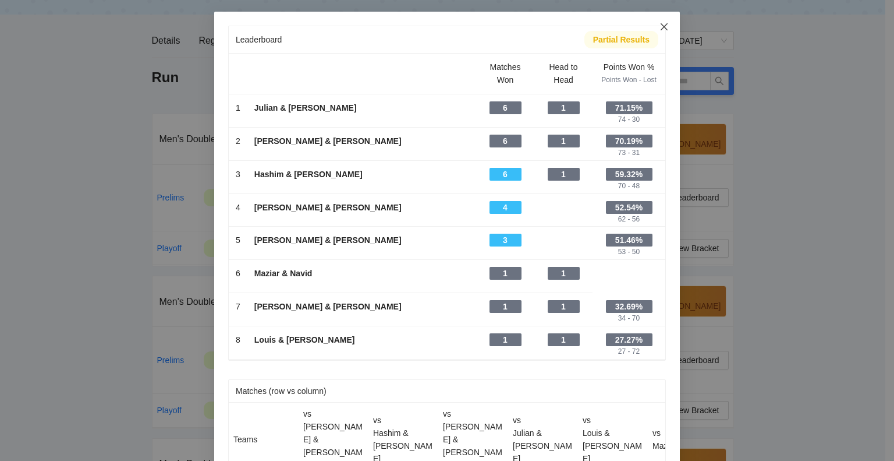
click at [660, 27] on icon "close" at bounding box center [664, 26] width 9 height 9
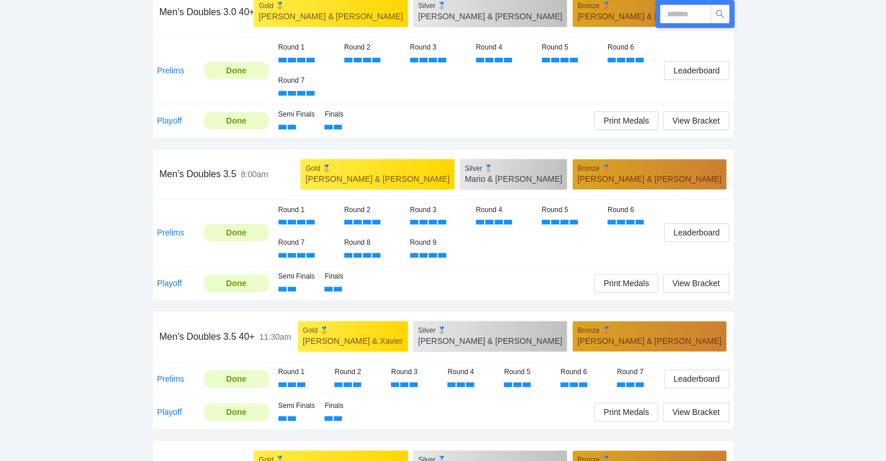
scroll to position [408, 0]
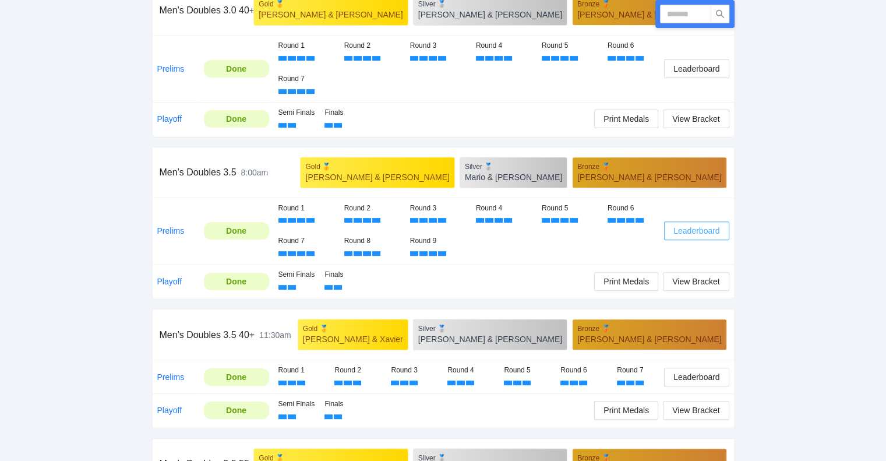
click at [691, 229] on span "Leaderboard" at bounding box center [696, 230] width 46 height 13
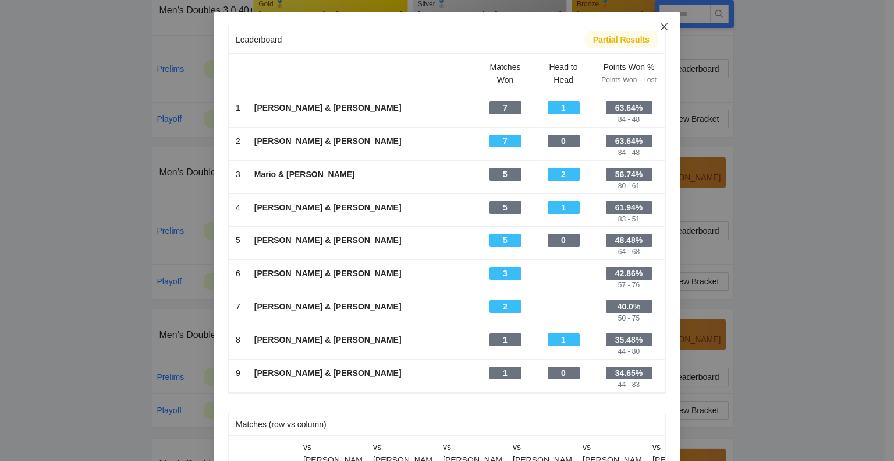
click at [662, 25] on icon "close" at bounding box center [664, 26] width 9 height 9
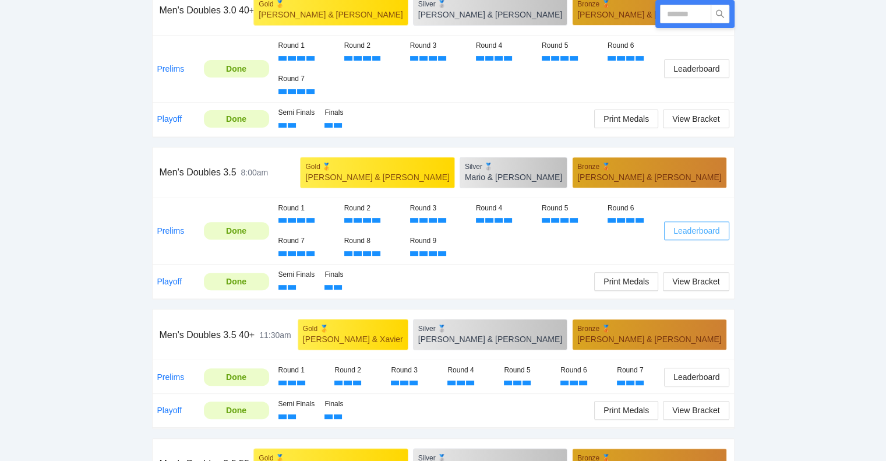
click at [688, 226] on span "Leaderboard" at bounding box center [696, 230] width 46 height 13
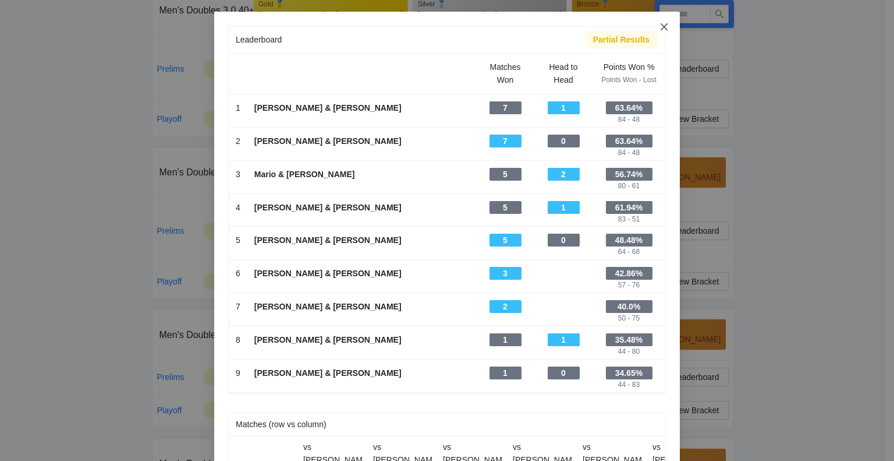
click at [660, 27] on icon "close" at bounding box center [664, 26] width 9 height 9
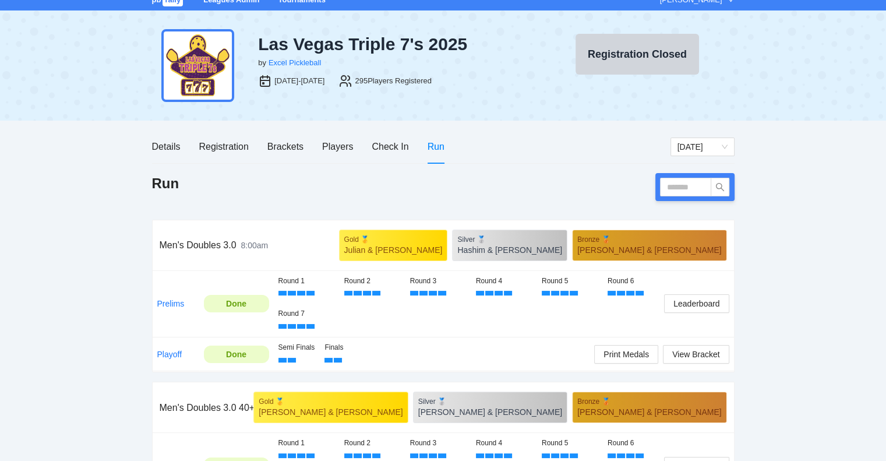
scroll to position [0, 0]
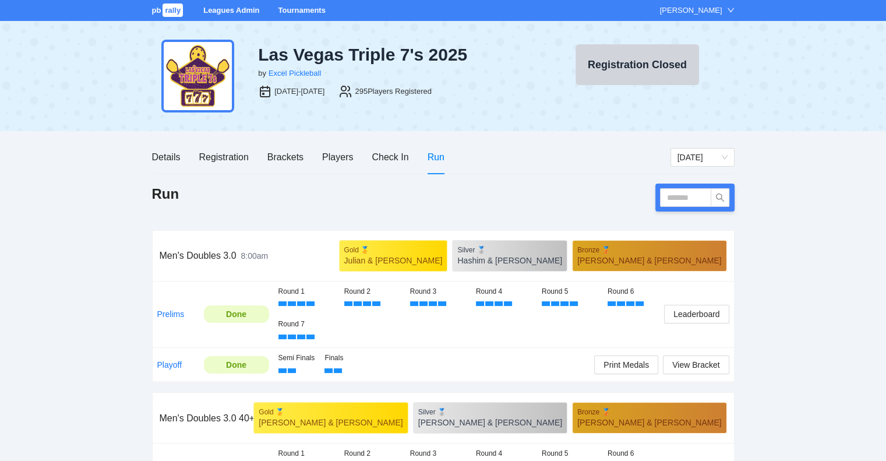
click at [294, 8] on link "Tournaments" at bounding box center [301, 10] width 47 height 9
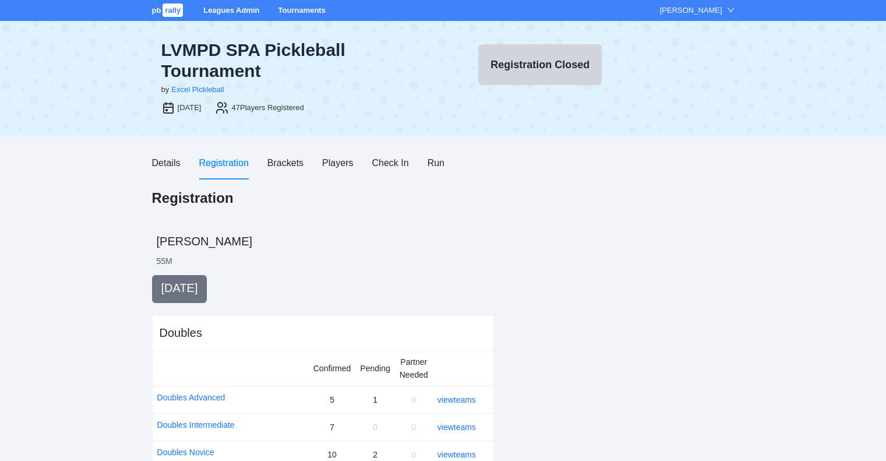
click at [292, 10] on link "Tournaments" at bounding box center [301, 10] width 47 height 9
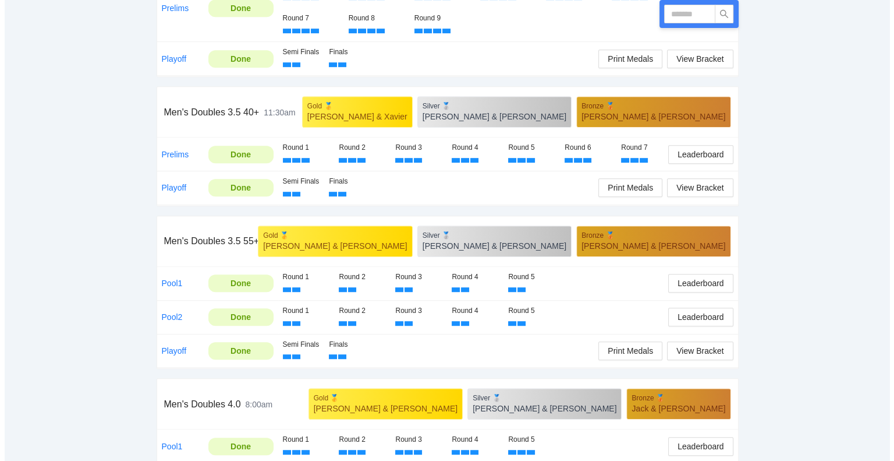
scroll to position [699, 0]
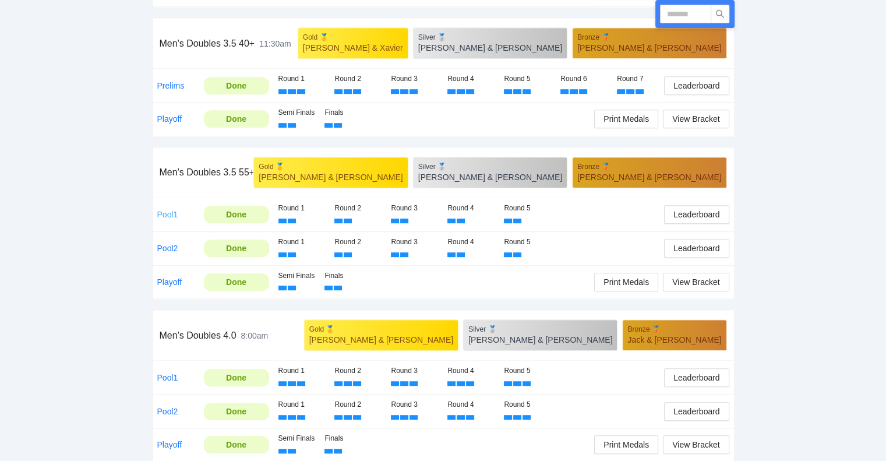
click at [161, 210] on link "Pool1" at bounding box center [167, 214] width 21 height 9
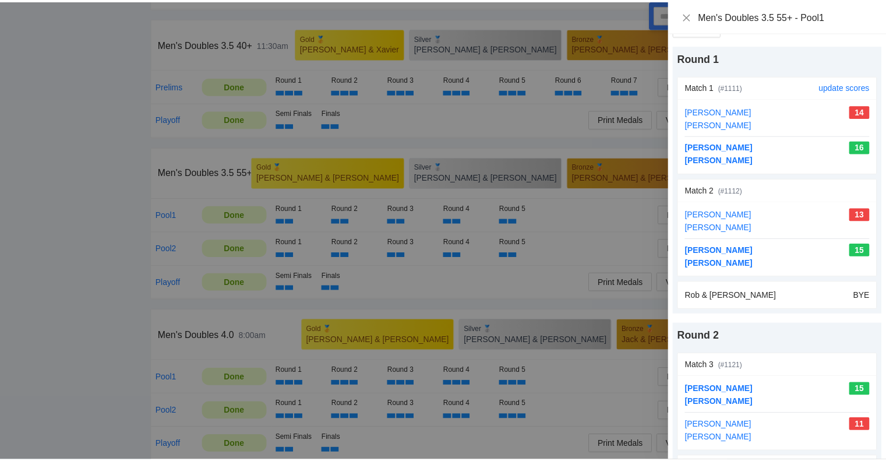
scroll to position [0, 0]
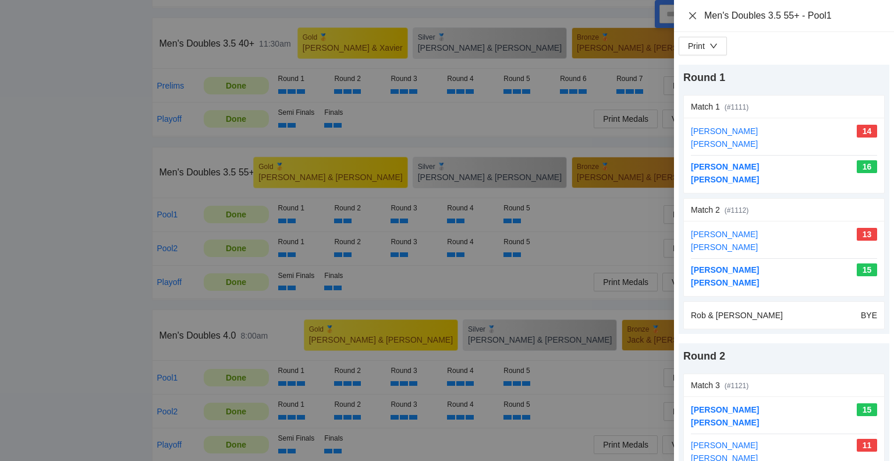
click at [694, 16] on icon "close" at bounding box center [692, 15] width 9 height 9
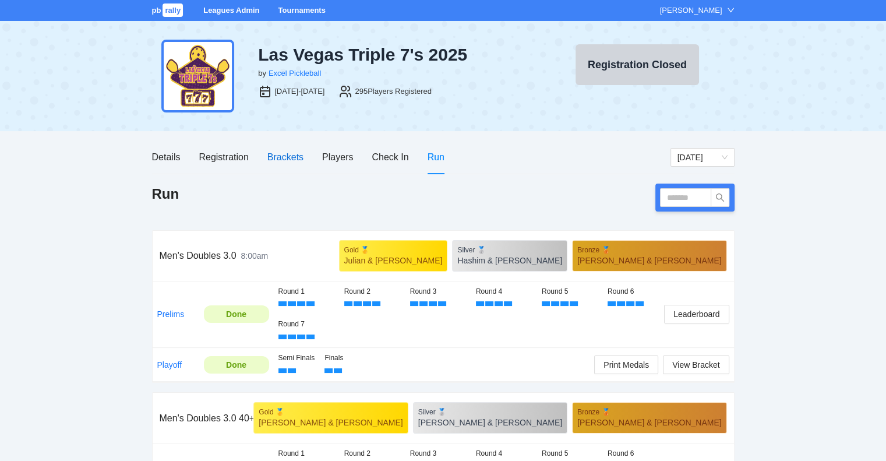
click at [277, 158] on div "Brackets" at bounding box center [285, 157] width 36 height 15
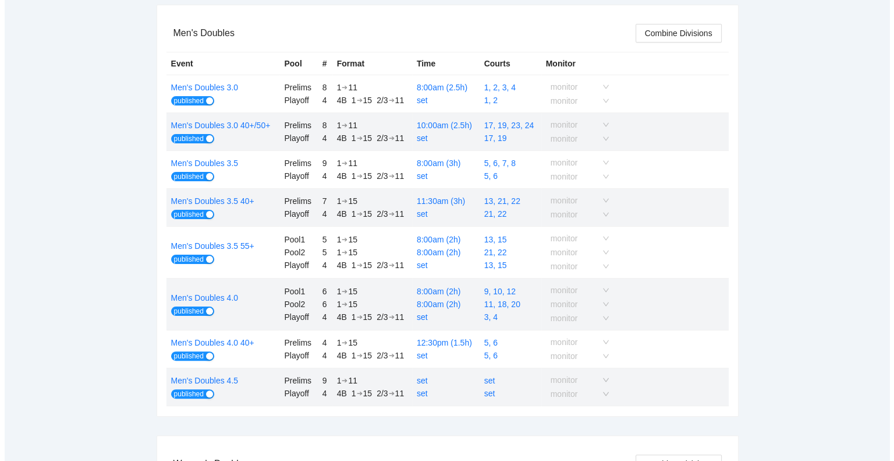
scroll to position [233, 0]
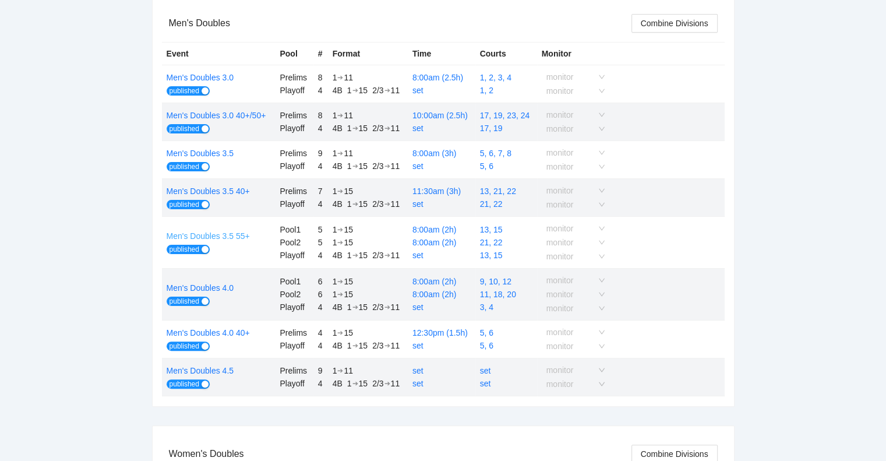
click at [195, 233] on link "Men's Doubles 3.5 55+" at bounding box center [208, 235] width 83 height 9
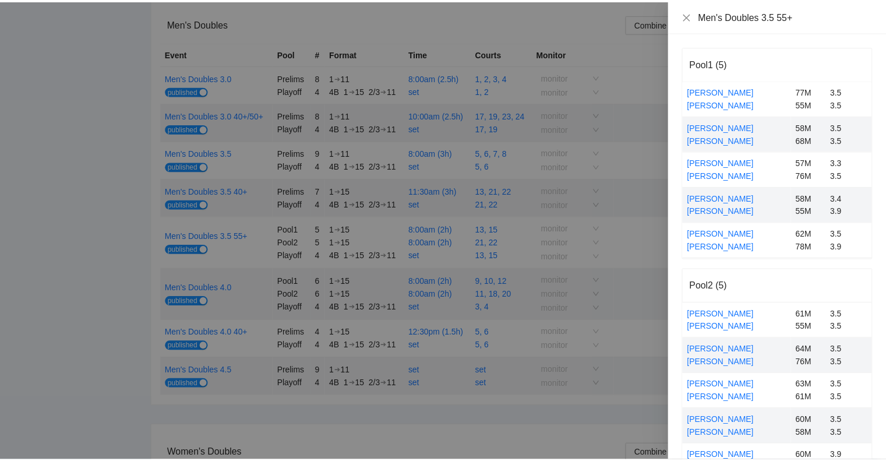
scroll to position [58, 0]
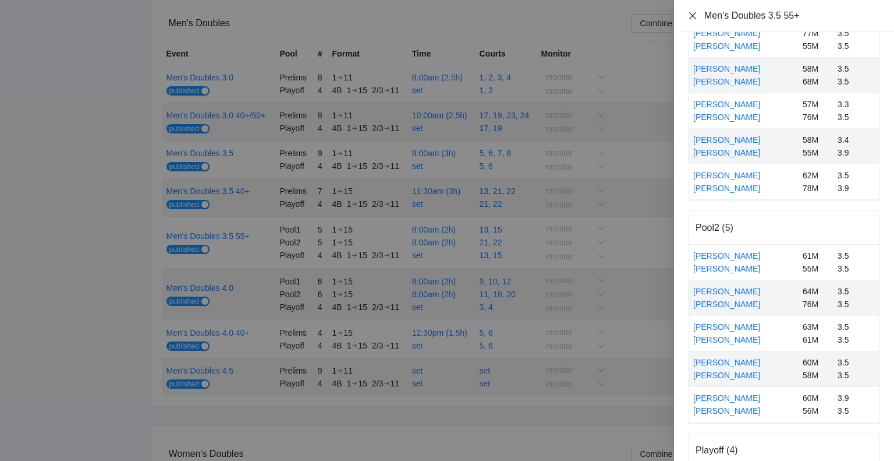
click at [692, 13] on icon "close" at bounding box center [692, 15] width 9 height 9
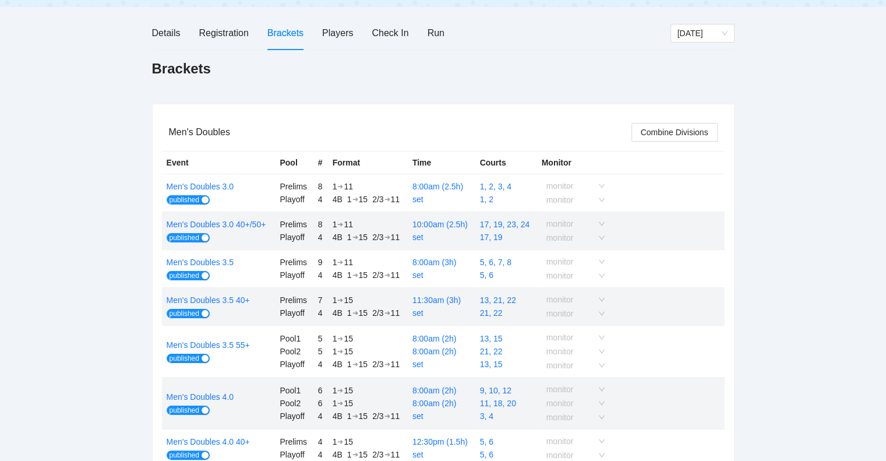
scroll to position [0, 0]
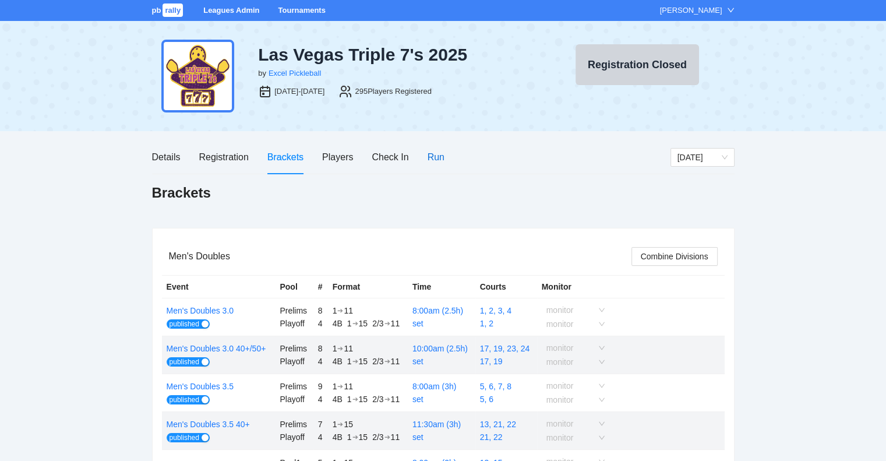
click at [436, 155] on div "Run" at bounding box center [435, 157] width 17 height 15
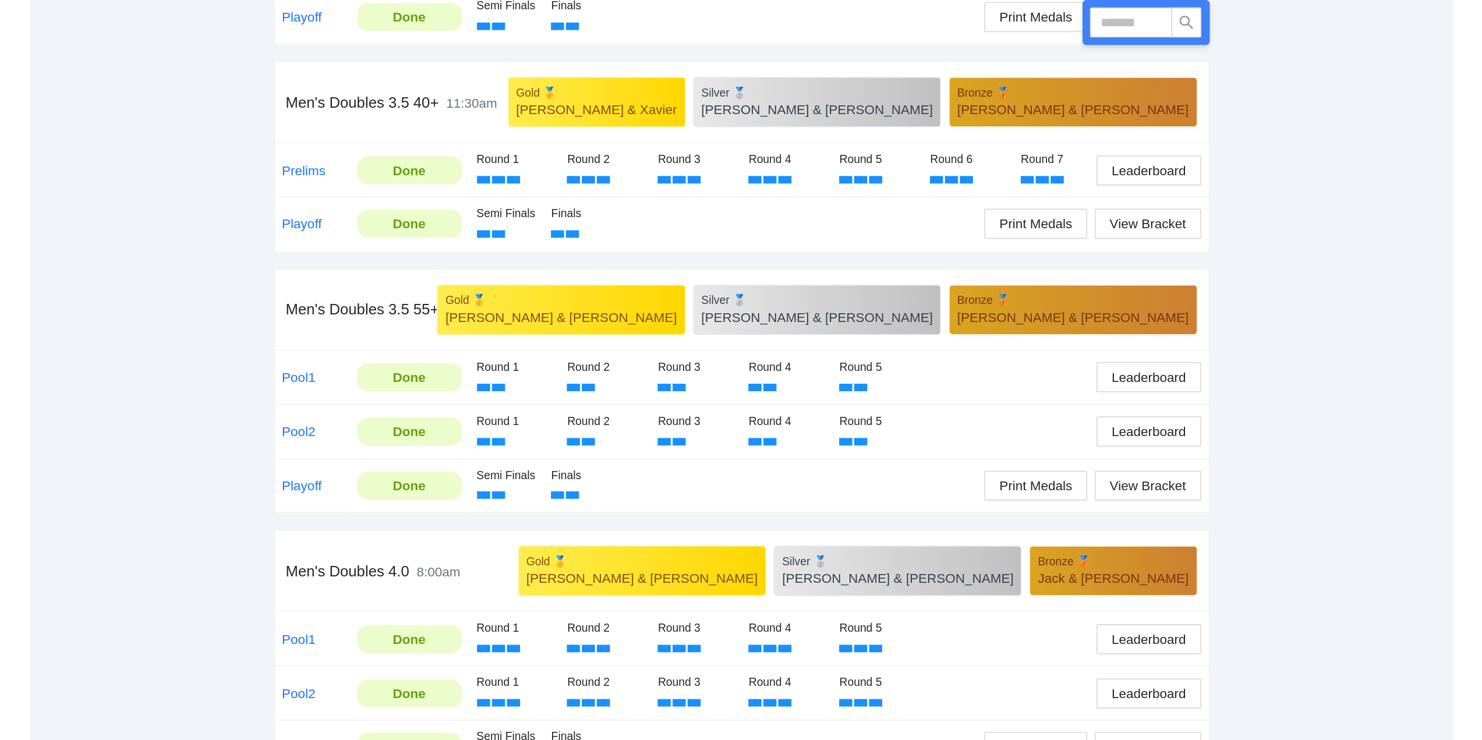
scroll to position [699, 0]
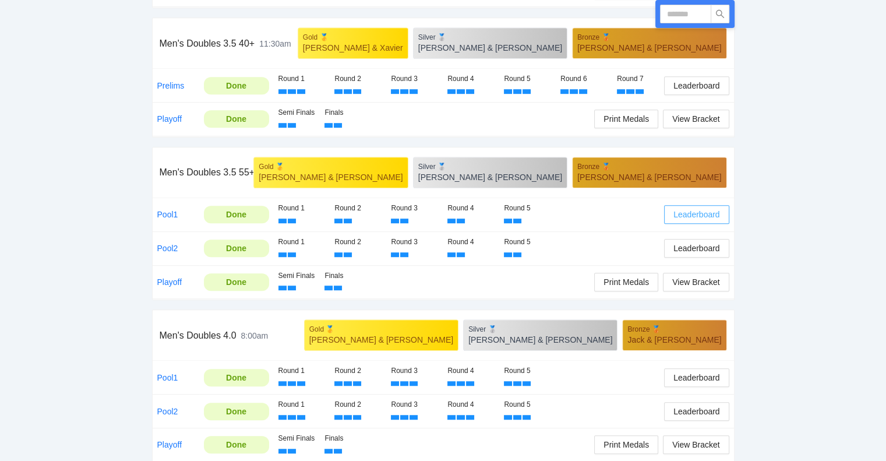
click at [692, 211] on span "Leaderboard" at bounding box center [696, 214] width 46 height 13
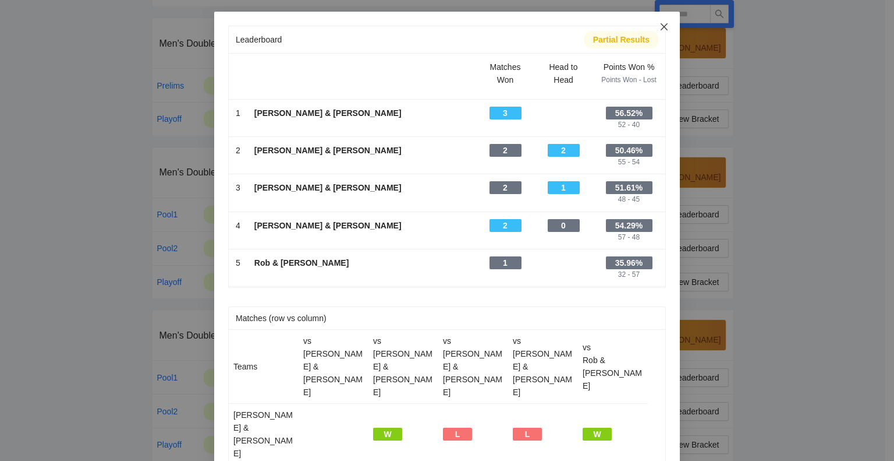
click at [660, 26] on icon "close" at bounding box center [664, 26] width 9 height 9
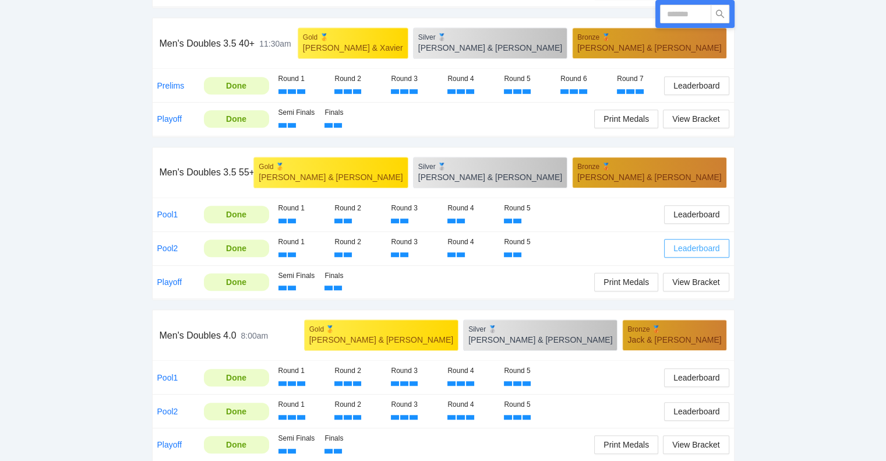
click at [701, 242] on span "Leaderboard" at bounding box center [696, 248] width 46 height 13
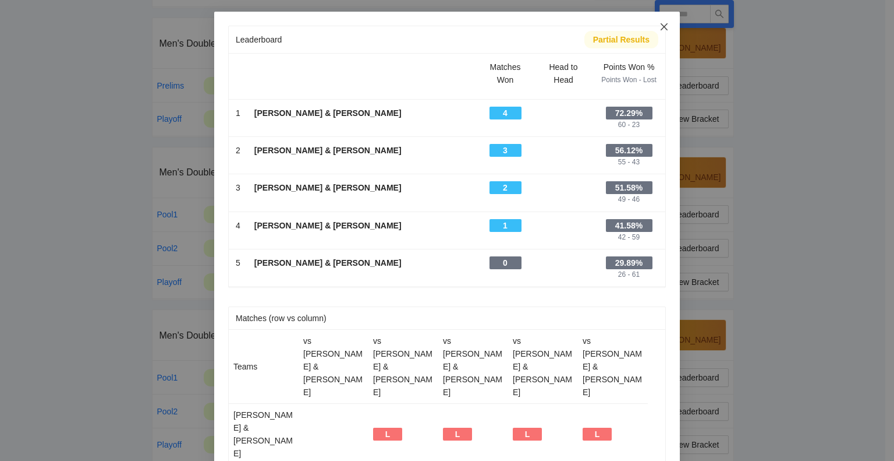
click at [660, 26] on icon "close" at bounding box center [664, 26] width 9 height 9
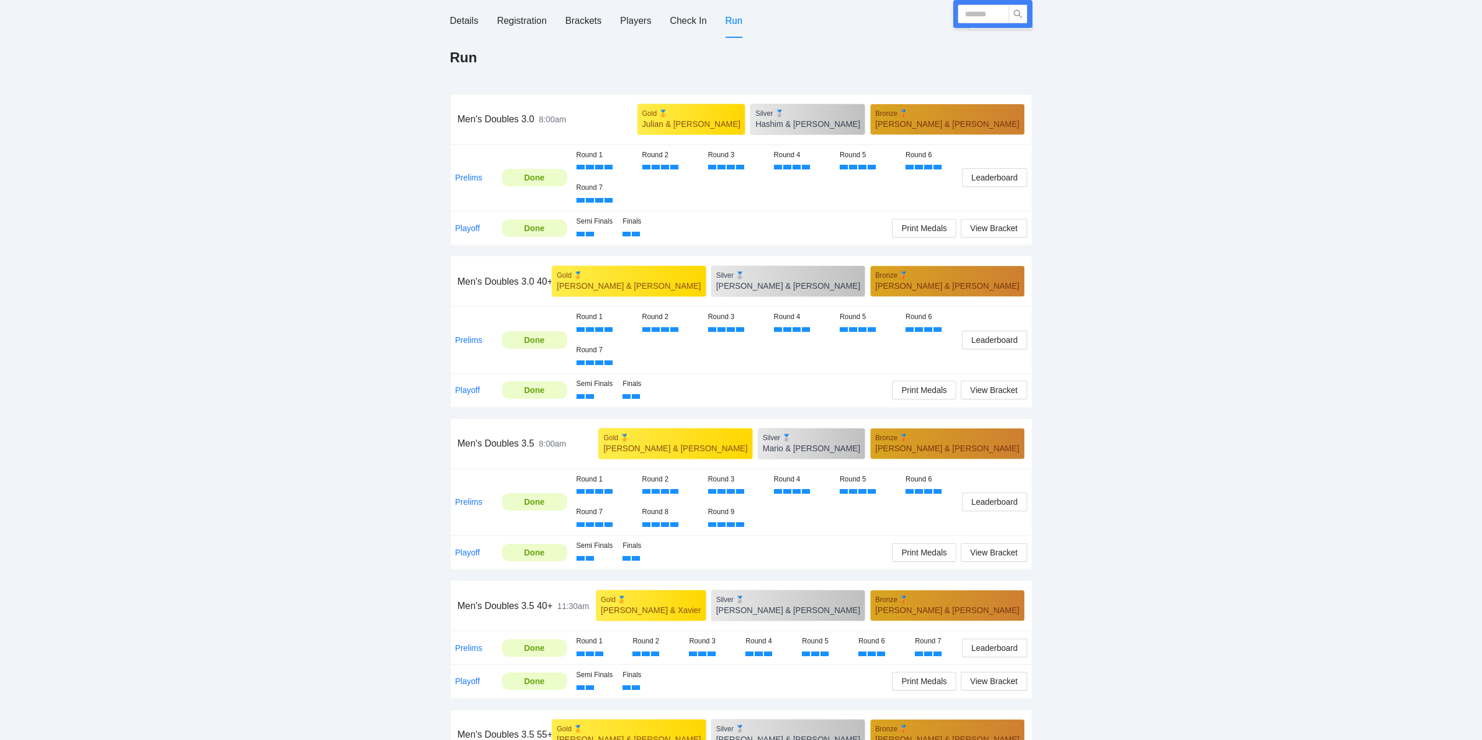
scroll to position [0, 0]
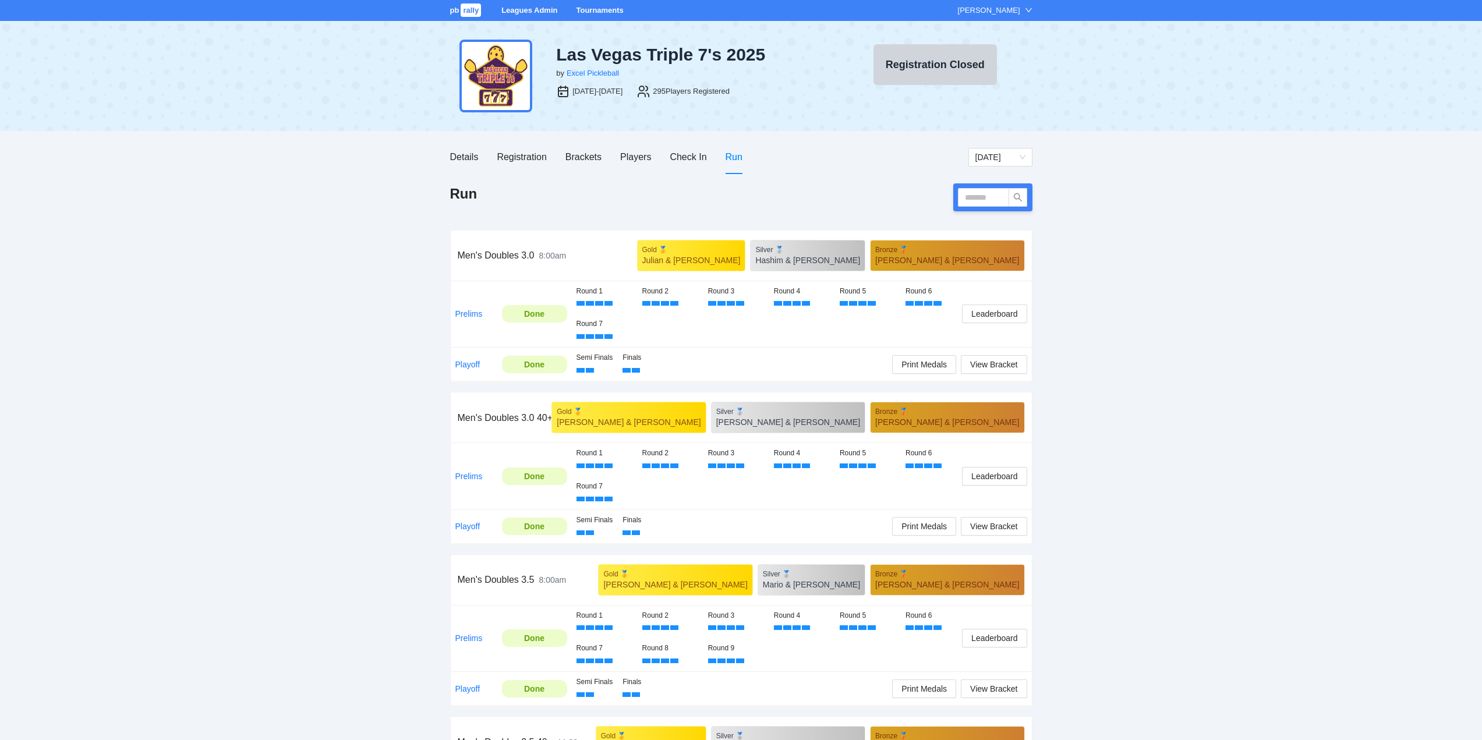
click at [596, 10] on link "Tournaments" at bounding box center [599, 10] width 47 height 9
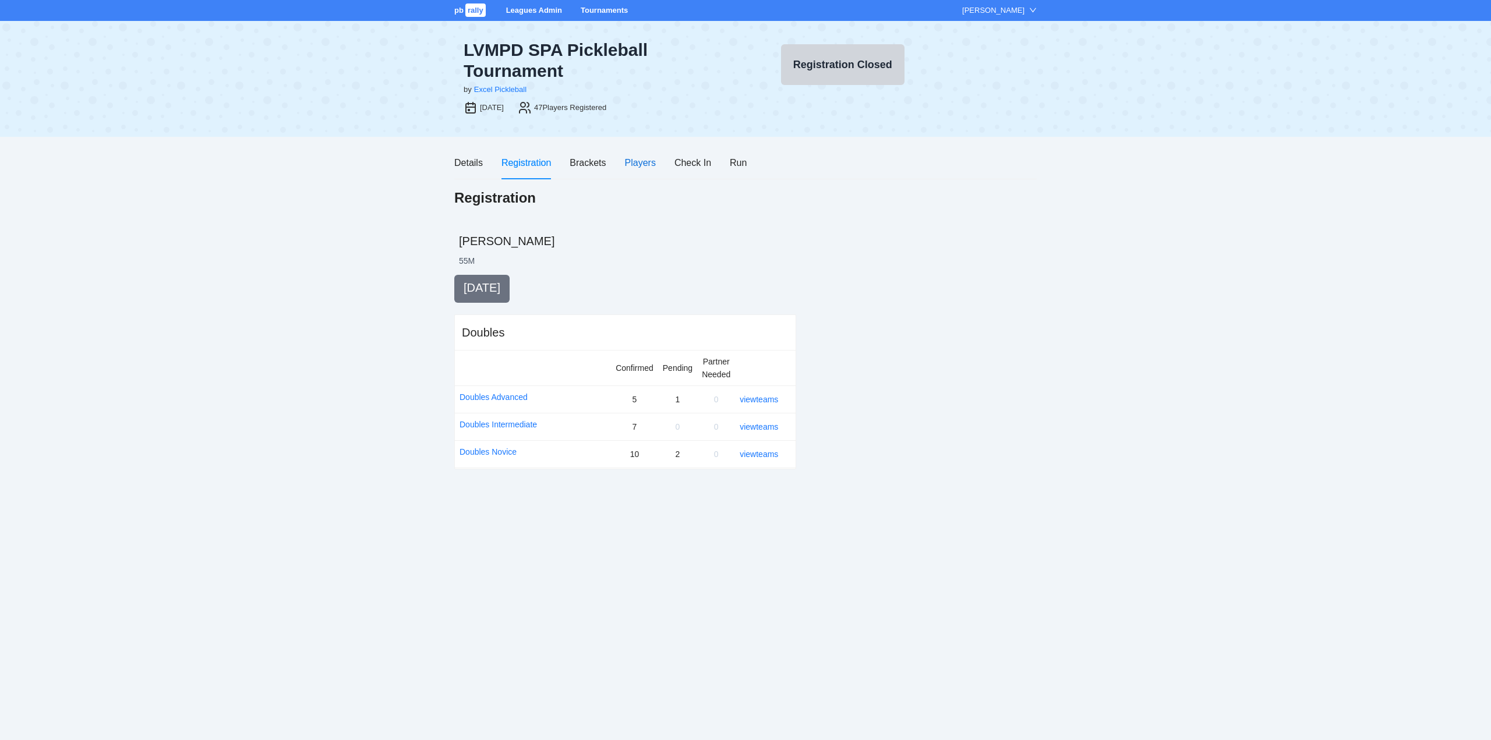
click at [638, 160] on div "Players" at bounding box center [640, 162] width 31 height 15
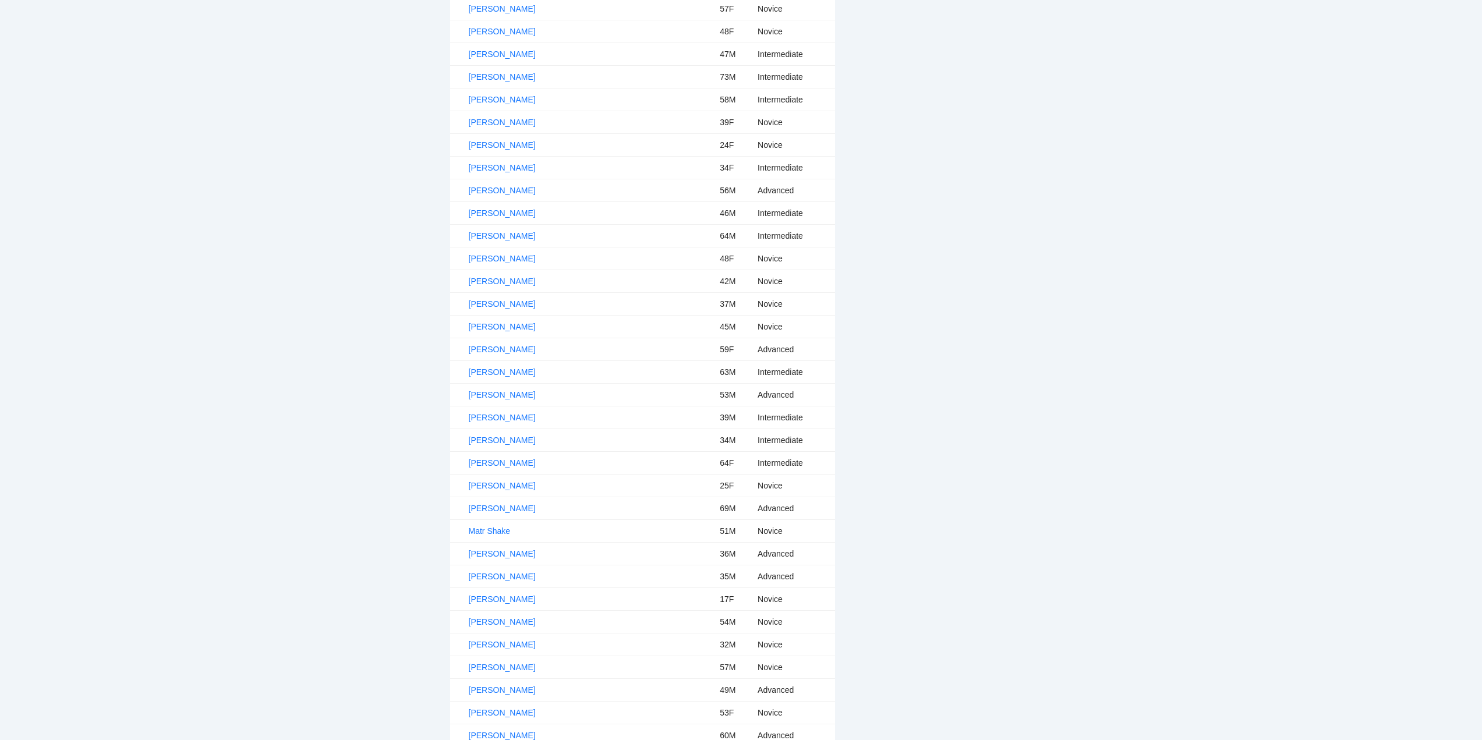
scroll to position [466, 0]
click at [508, 300] on link "[PERSON_NAME]" at bounding box center [502, 300] width 67 height 9
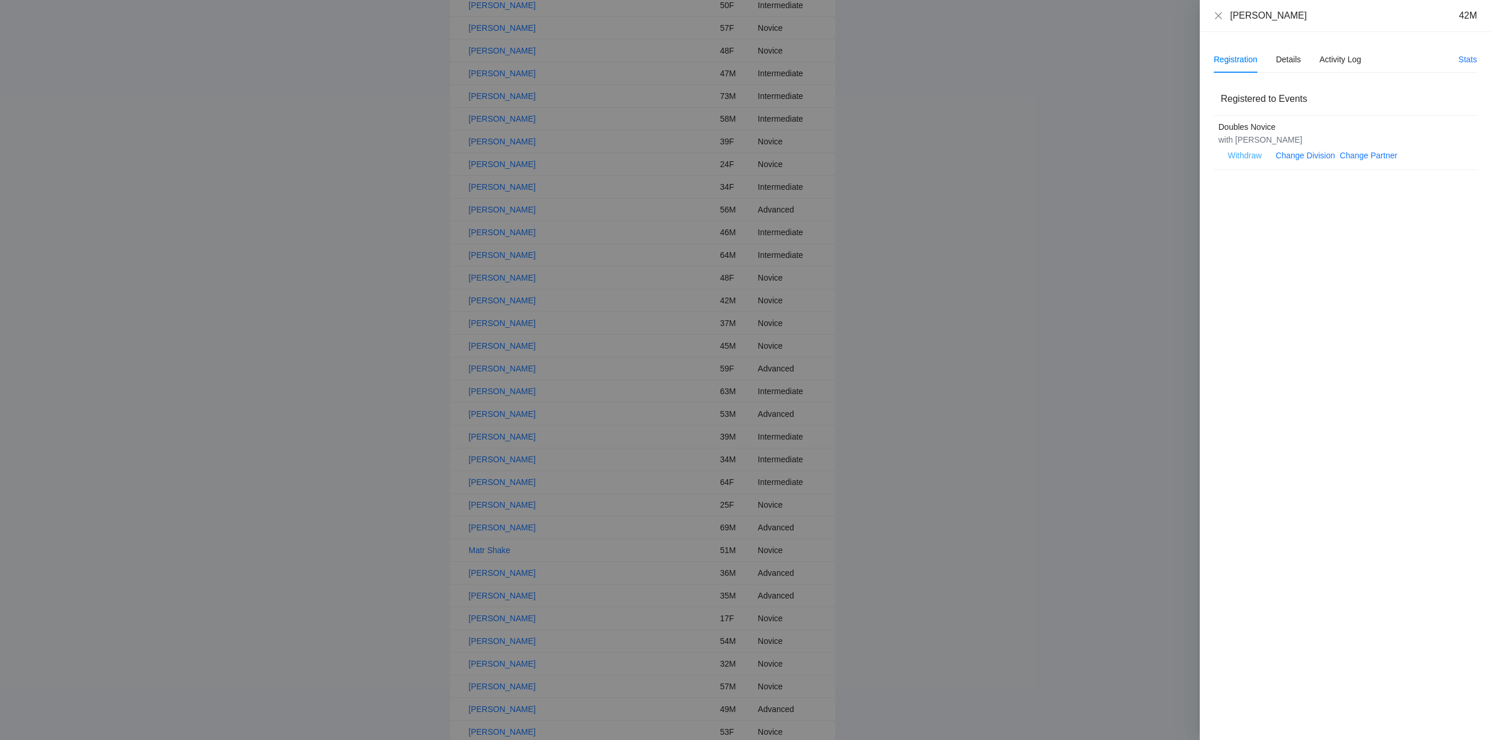
click at [1241, 153] on span "Withdraw" at bounding box center [1244, 155] width 34 height 13
click at [1279, 115] on span "OK" at bounding box center [1280, 118] width 12 height 13
drag, startPoint x: 1216, startPoint y: 13, endPoint x: 1274, endPoint y: 44, distance: 65.4
click at [1218, 13] on icon "close" at bounding box center [1218, 15] width 9 height 9
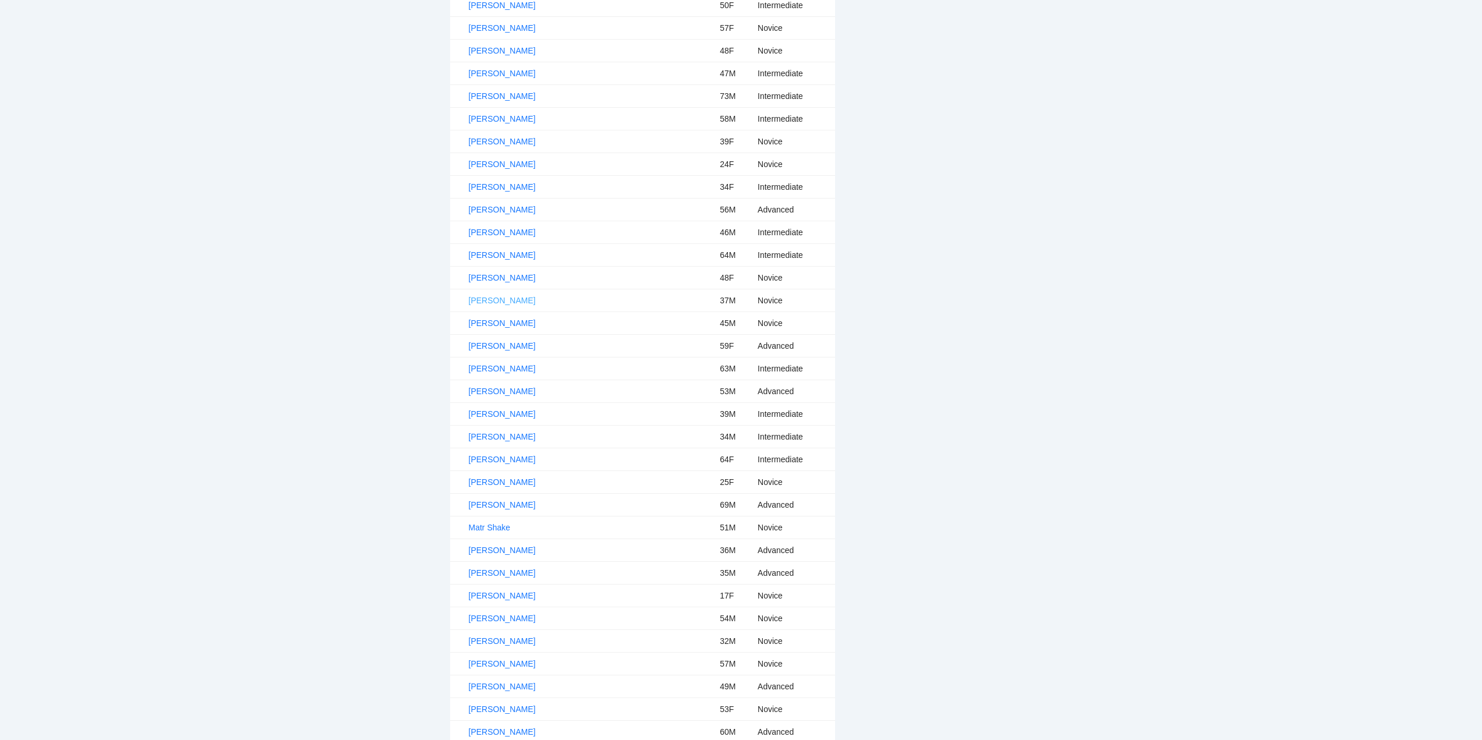
click at [510, 299] on link "[PERSON_NAME]" at bounding box center [502, 300] width 67 height 9
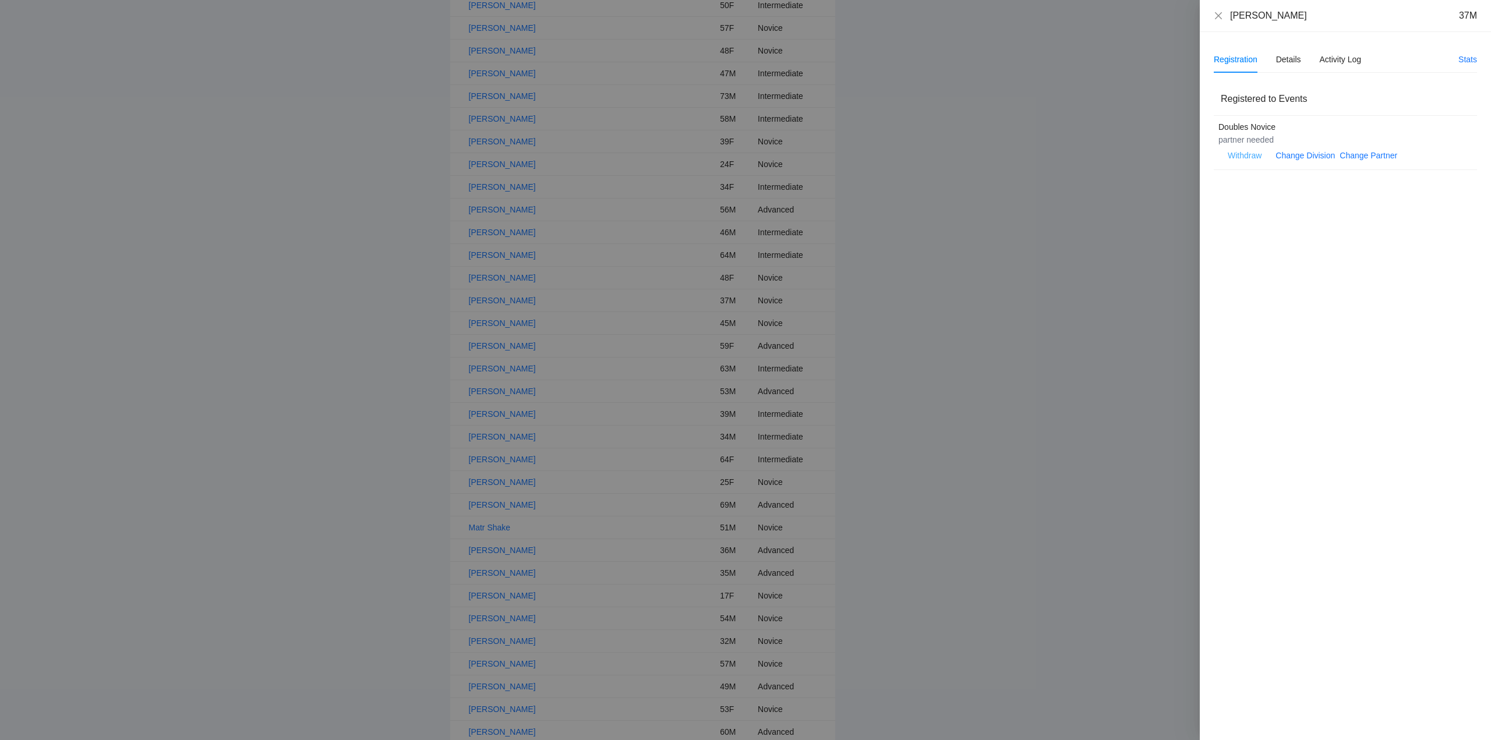
click at [1247, 154] on span "Withdraw" at bounding box center [1244, 155] width 34 height 13
click at [1278, 119] on span "OK" at bounding box center [1280, 118] width 12 height 13
click at [1217, 15] on icon "close" at bounding box center [1218, 15] width 9 height 9
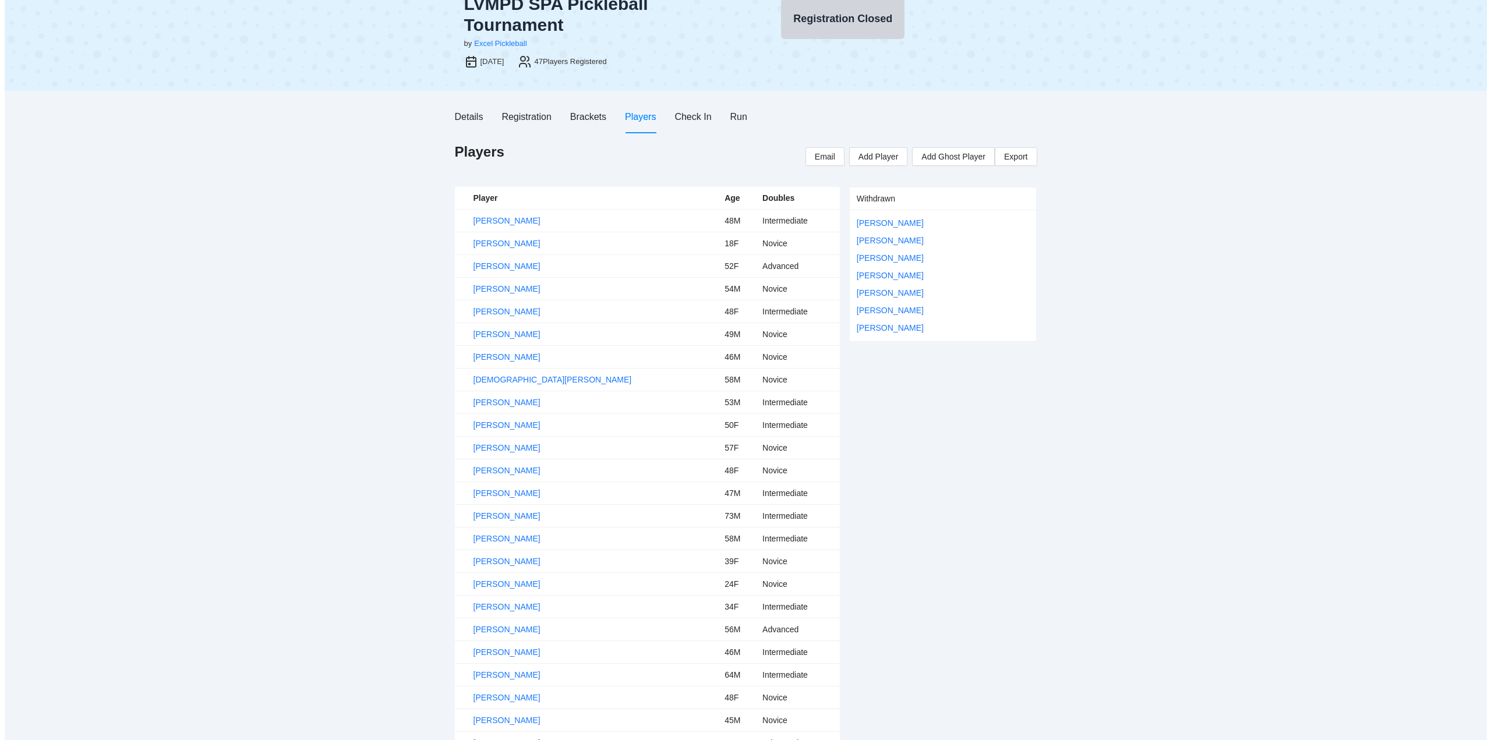
scroll to position [0, 0]
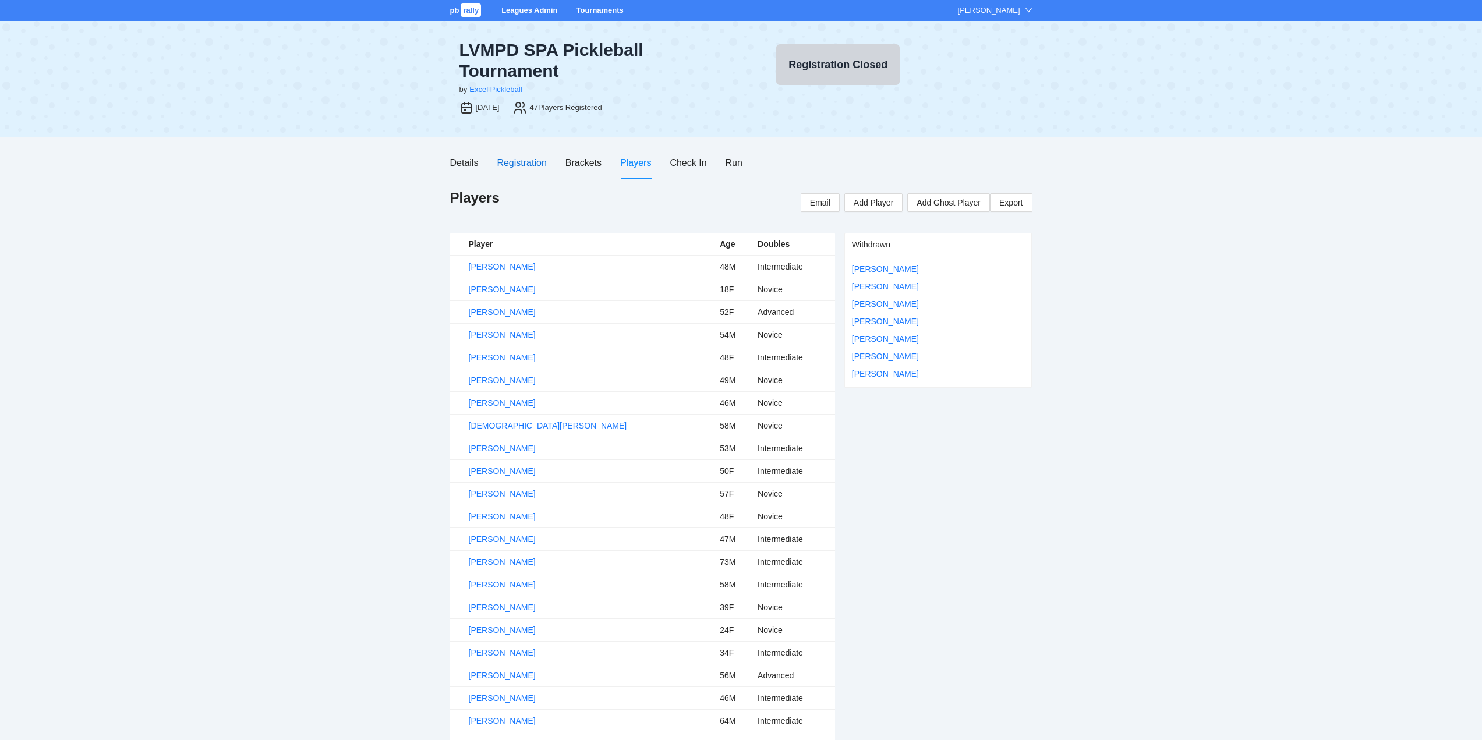
click at [530, 161] on div "Registration" at bounding box center [521, 162] width 49 height 15
